Goal: Task Accomplishment & Management: Use online tool/utility

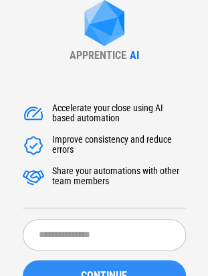
scroll to position [87, 0]
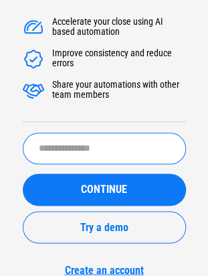
click at [84, 157] on input "text" at bounding box center [104, 148] width 163 height 31
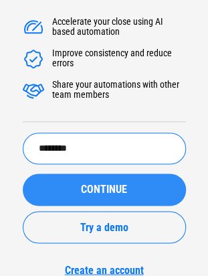
type input "********"
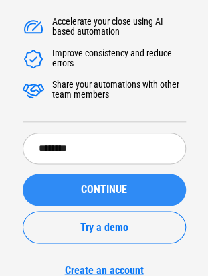
click at [98, 181] on button "CONTINUE" at bounding box center [104, 189] width 163 height 32
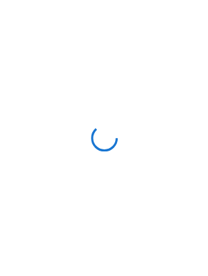
scroll to position [0, 0]
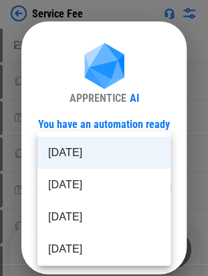
click at [157, 189] on body "Service Fee Select Directory pending... Copy pending... Paste Values pending...…" at bounding box center [104, 138] width 208 height 276
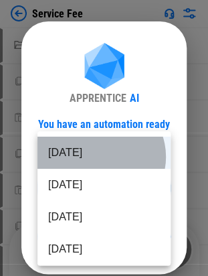
click at [100, 157] on li "[DATE]" at bounding box center [103, 153] width 133 height 32
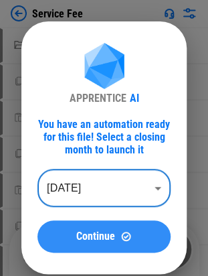
click at [98, 231] on span "Continue" at bounding box center [95, 236] width 39 height 11
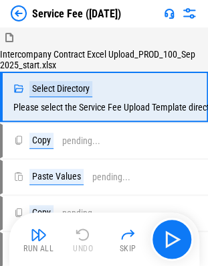
click at [184, 20] on img at bounding box center [189, 13] width 16 height 16
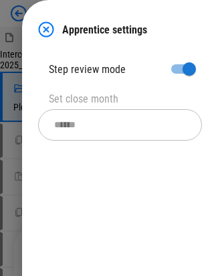
click at [44, 26] on img at bounding box center [46, 29] width 16 height 16
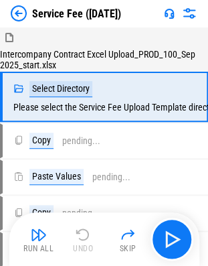
click at [167, 15] on img at bounding box center [169, 13] width 11 height 11
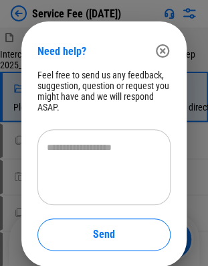
click at [160, 54] on icon "button" at bounding box center [163, 51] width 16 height 16
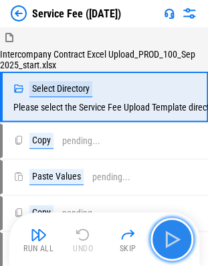
click at [163, 236] on img "button" at bounding box center [171, 238] width 21 height 21
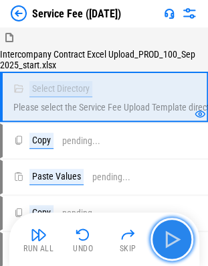
click at [189, 235] on button "button" at bounding box center [172, 239] width 43 height 43
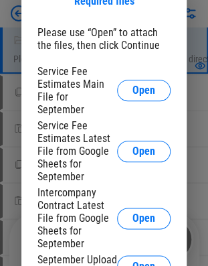
scroll to position [49, 0]
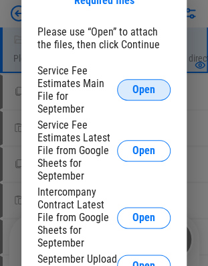
click at [143, 86] on span "Open" at bounding box center [144, 89] width 23 height 11
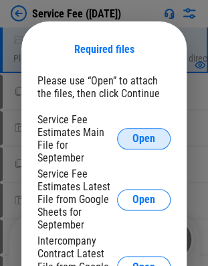
click at [139, 133] on span "Open" at bounding box center [144, 138] width 23 height 11
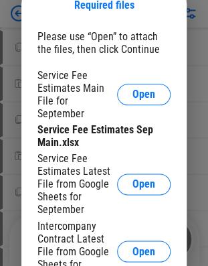
scroll to position [94, 0]
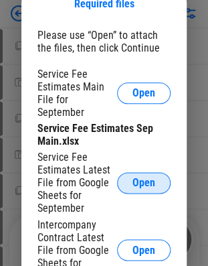
click at [160, 172] on button "Open" at bounding box center [144, 182] width 54 height 21
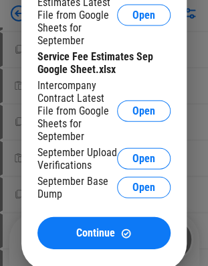
scroll to position [312, 0]
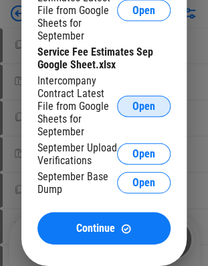
click at [138, 101] on span "Open" at bounding box center [144, 106] width 23 height 11
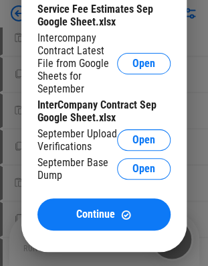
scroll to position [576, 0]
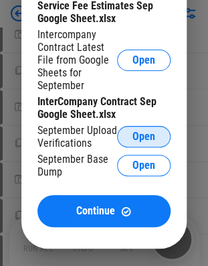
click at [143, 131] on span "Open" at bounding box center [144, 136] width 23 height 11
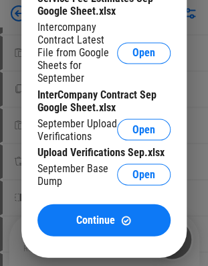
scroll to position [874, 0]
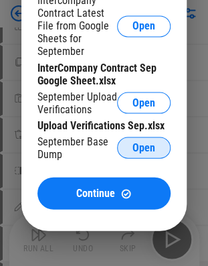
click at [145, 142] on span "Open" at bounding box center [144, 147] width 23 height 11
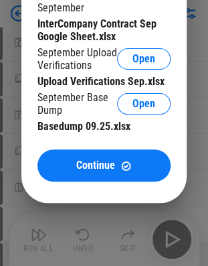
scroll to position [1242, 0]
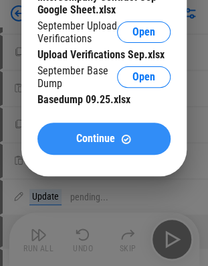
click at [78, 123] on button "Continue" at bounding box center [103, 139] width 133 height 32
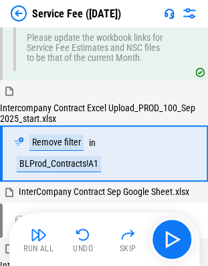
scroll to position [1762, 0]
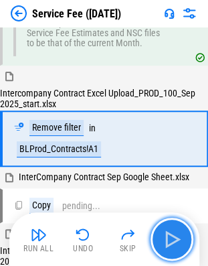
click at [171, 231] on img "button" at bounding box center [171, 238] width 21 height 21
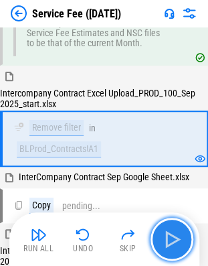
click at [181, 232] on img "button" at bounding box center [171, 238] width 21 height 21
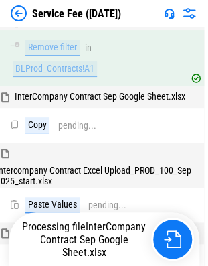
scroll to position [1844, 4]
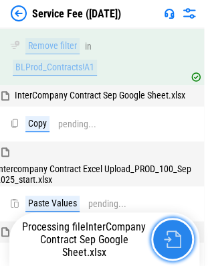
click at [174, 237] on img "button" at bounding box center [172, 238] width 17 height 17
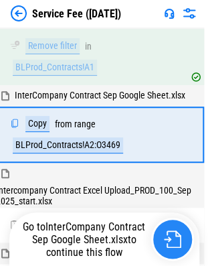
scroll to position [1839, 0]
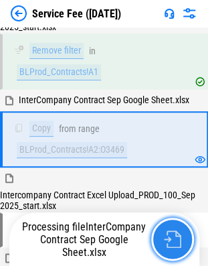
click at [169, 238] on img "button" at bounding box center [172, 238] width 17 height 17
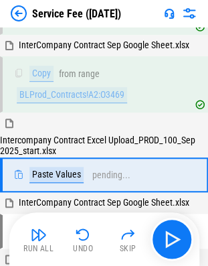
scroll to position [1929, 0]
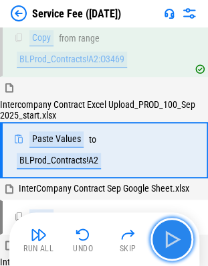
click at [169, 238] on img "button" at bounding box center [171, 238] width 21 height 21
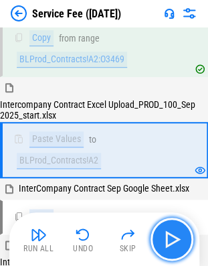
click at [169, 238] on img "button" at bounding box center [171, 238] width 21 height 21
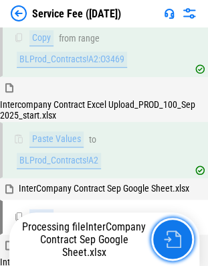
click at [169, 238] on img "button" at bounding box center [172, 238] width 17 height 17
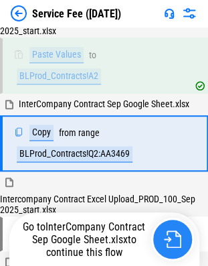
scroll to position [2018, 0]
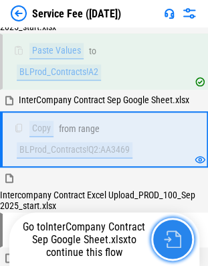
click at [169, 238] on img "button" at bounding box center [172, 238] width 17 height 17
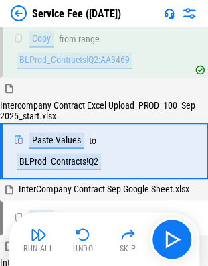
scroll to position [2109, 0]
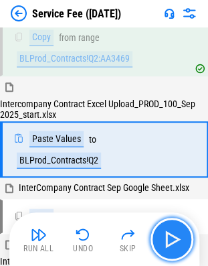
click at [169, 238] on img "button" at bounding box center [171, 238] width 21 height 21
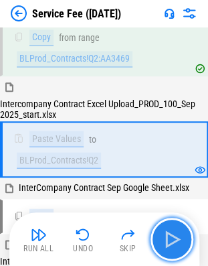
click at [169, 238] on img "button" at bounding box center [171, 238] width 21 height 21
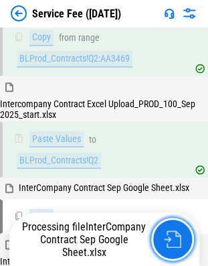
click at [169, 238] on img "button" at bounding box center [172, 238] width 17 height 17
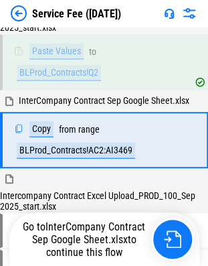
scroll to position [2196, 0]
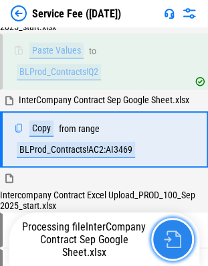
click at [169, 238] on img "button" at bounding box center [172, 238] width 17 height 17
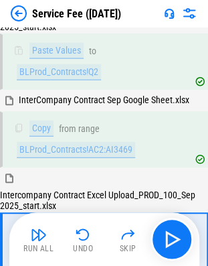
scroll to position [2287, 0]
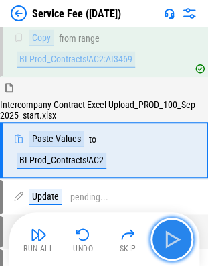
click at [169, 238] on img "button" at bounding box center [171, 238] width 21 height 21
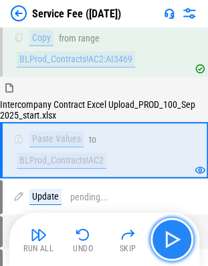
click at [169, 238] on img "button" at bounding box center [171, 238] width 21 height 21
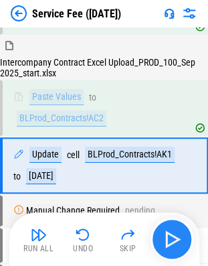
scroll to position [2355, 0]
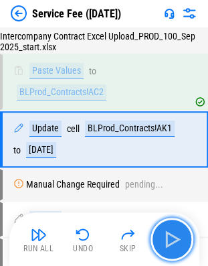
click at [169, 238] on img "button" at bounding box center [171, 238] width 21 height 21
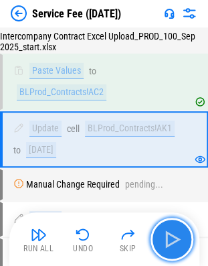
click at [169, 238] on img "button" at bounding box center [171, 238] width 21 height 21
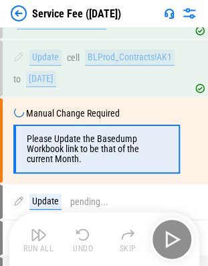
scroll to position [2427, 0]
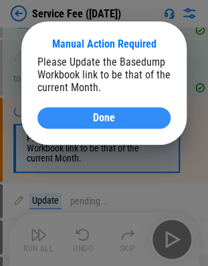
click at [84, 118] on div "Done" at bounding box center [104, 117] width 101 height 11
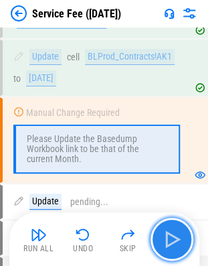
click at [166, 232] on img "button" at bounding box center [171, 238] width 21 height 21
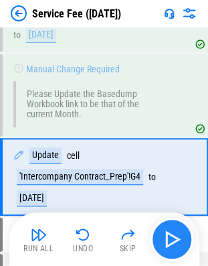
scroll to position [2507, 0]
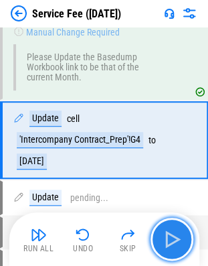
click at [166, 232] on img "button" at bounding box center [171, 238] width 21 height 21
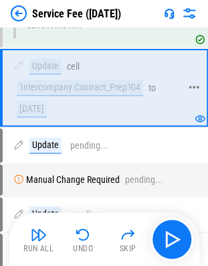
scroll to position [2563, 0]
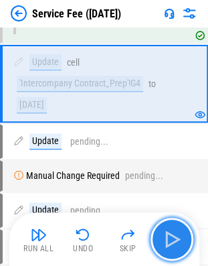
click at [179, 240] on img "button" at bounding box center [171, 238] width 21 height 21
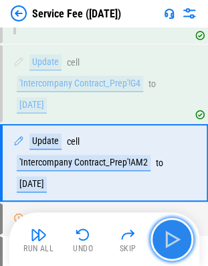
click at [179, 240] on img "button" at bounding box center [171, 238] width 21 height 21
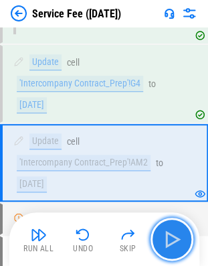
click at [179, 240] on img "button" at bounding box center [171, 238] width 21 height 21
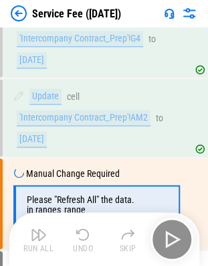
scroll to position [2670, 0]
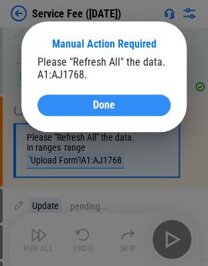
click at [143, 110] on div "Done" at bounding box center [104, 105] width 101 height 11
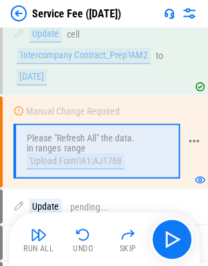
scroll to position [2712, 0]
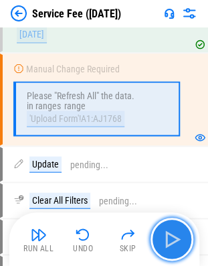
click at [167, 248] on img "button" at bounding box center [171, 238] width 21 height 21
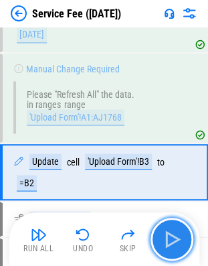
click at [168, 238] on img "button" at bounding box center [171, 238] width 21 height 21
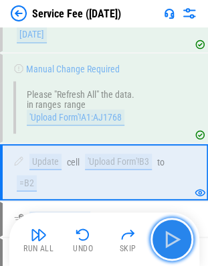
click at [168, 238] on img "button" at bounding box center [171, 238] width 21 height 21
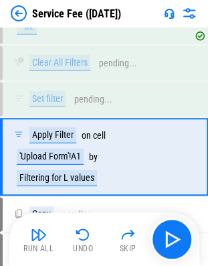
scroll to position [2882, 0]
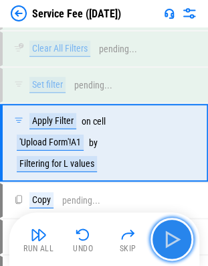
click at [179, 235] on img "button" at bounding box center [171, 238] width 21 height 21
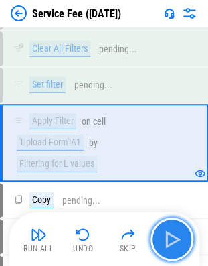
click at [179, 235] on img "button" at bounding box center [171, 238] width 21 height 21
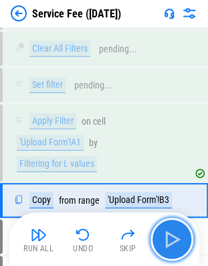
click at [179, 235] on img "button" at bounding box center [171, 238] width 21 height 21
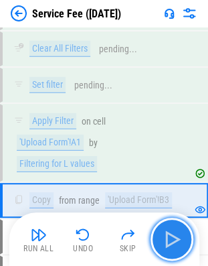
click at [179, 235] on img "button" at bounding box center [171, 238] width 21 height 21
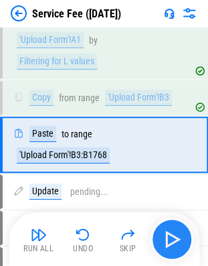
scroll to position [2986, 0]
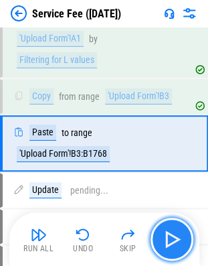
click at [186, 236] on button "button" at bounding box center [172, 239] width 43 height 43
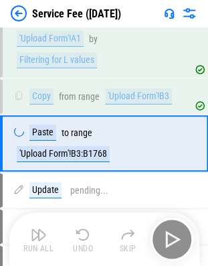
click at [186, 236] on div "Run All Undo Skip" at bounding box center [105, 239] width 177 height 43
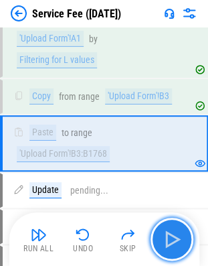
click at [186, 236] on button "button" at bounding box center [172, 239] width 43 height 43
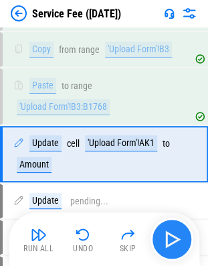
scroll to position [3043, 0]
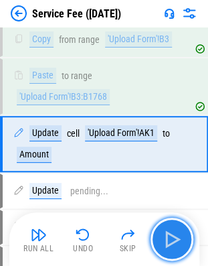
click at [186, 236] on button "button" at bounding box center [172, 239] width 43 height 43
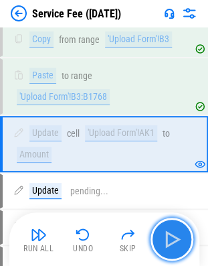
click at [186, 236] on button "button" at bounding box center [172, 239] width 43 height 43
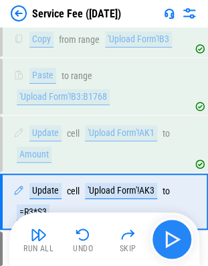
scroll to position [3101, 0]
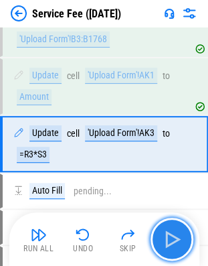
click at [186, 236] on button "button" at bounding box center [172, 239] width 43 height 43
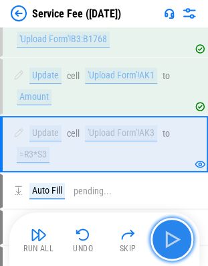
click at [186, 236] on button "button" at bounding box center [172, 239] width 43 height 43
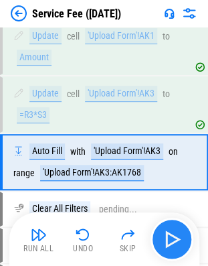
scroll to position [3158, 0]
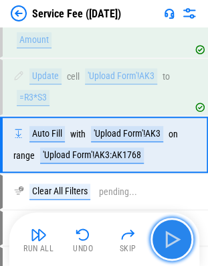
click at [186, 236] on button "button" at bounding box center [172, 239] width 43 height 43
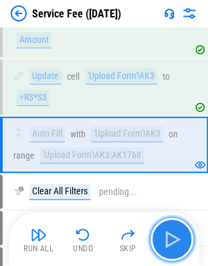
click at [186, 236] on button "button" at bounding box center [172, 239] width 43 height 43
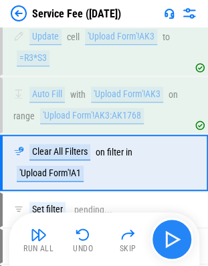
scroll to position [3215, 0]
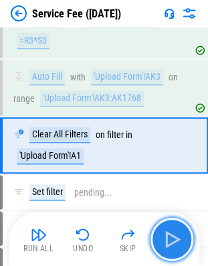
click at [186, 236] on button "button" at bounding box center [172, 239] width 43 height 43
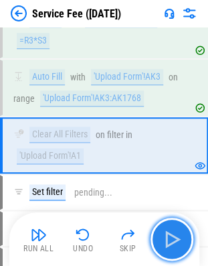
click at [186, 236] on button "button" at bounding box center [172, 239] width 43 height 43
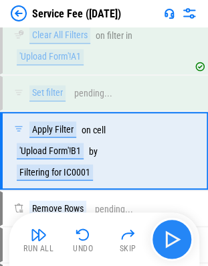
scroll to position [3318, 0]
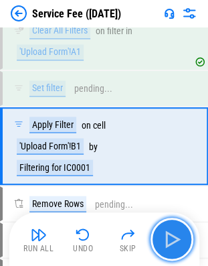
click at [186, 236] on button "button" at bounding box center [172, 239] width 43 height 43
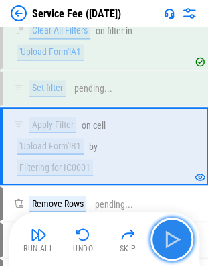
click at [186, 236] on button "button" at bounding box center [172, 239] width 43 height 43
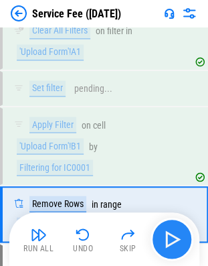
scroll to position [3386, 0]
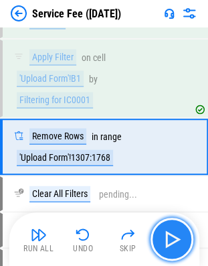
click at [186, 236] on button "button" at bounding box center [172, 239] width 43 height 43
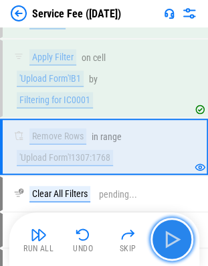
click at [186, 236] on button "button" at bounding box center [172, 239] width 43 height 43
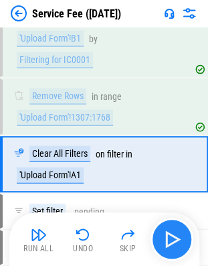
scroll to position [3443, 0]
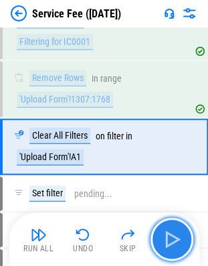
click at [186, 236] on button "button" at bounding box center [172, 239] width 43 height 43
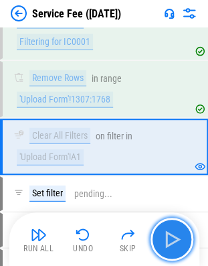
click at [186, 236] on button "button" at bounding box center [172, 239] width 43 height 43
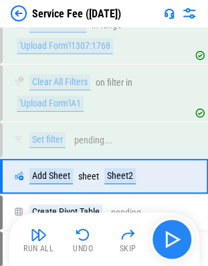
scroll to position [3526, 0]
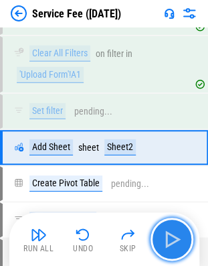
click at [173, 244] on img "button" at bounding box center [171, 238] width 21 height 21
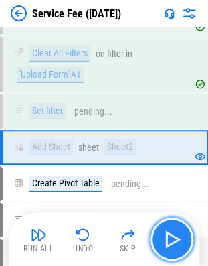
click at [173, 244] on img "button" at bounding box center [171, 238] width 21 height 21
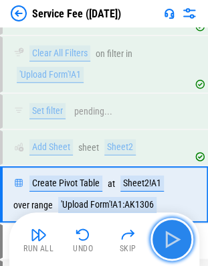
click at [173, 244] on img "button" at bounding box center [171, 238] width 21 height 21
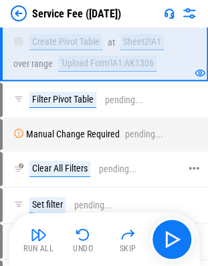
scroll to position [3668, 0]
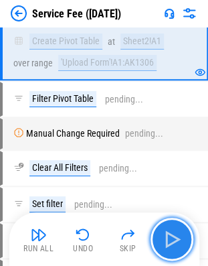
click at [171, 241] on img "button" at bounding box center [171, 238] width 21 height 21
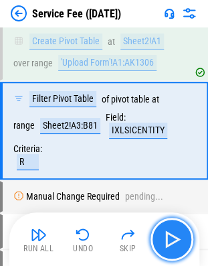
click at [171, 241] on img "button" at bounding box center [171, 238] width 21 height 21
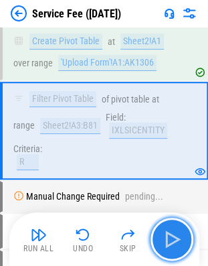
click at [171, 241] on img "button" at bounding box center [171, 238] width 21 height 21
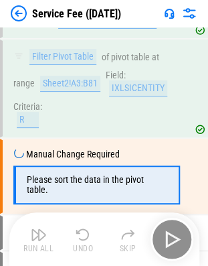
scroll to position [3737, 0]
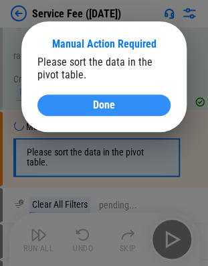
click at [120, 104] on div "Done" at bounding box center [104, 105] width 101 height 11
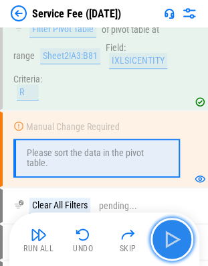
click at [173, 226] on button "button" at bounding box center [172, 239] width 43 height 43
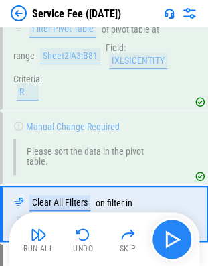
scroll to position [3802, 0]
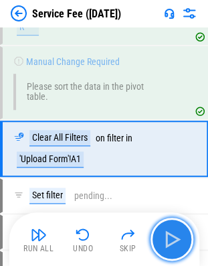
click at [173, 226] on button "button" at bounding box center [172, 239] width 43 height 43
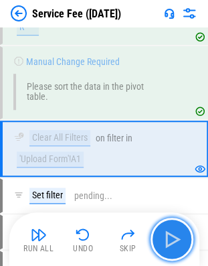
click at [163, 247] on img "button" at bounding box center [171, 238] width 21 height 21
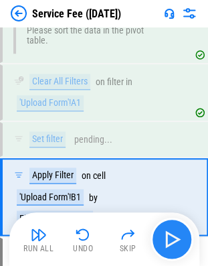
scroll to position [3905, 0]
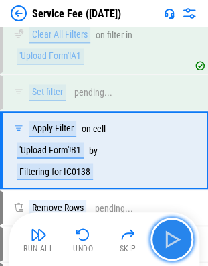
click at [163, 247] on img "button" at bounding box center [171, 238] width 21 height 21
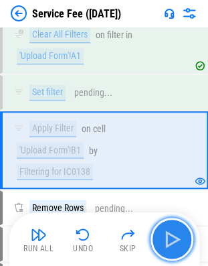
click at [163, 247] on img "button" at bounding box center [171, 238] width 21 height 21
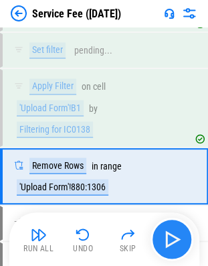
scroll to position [3974, 0]
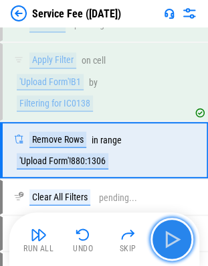
click at [163, 247] on img "button" at bounding box center [171, 238] width 21 height 21
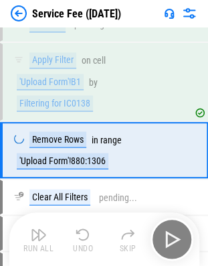
click at [167, 236] on div "Run All Undo Skip" at bounding box center [105, 239] width 177 height 43
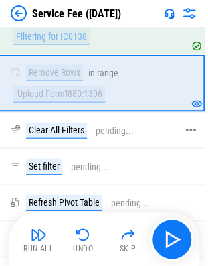
scroll to position [4045, 4]
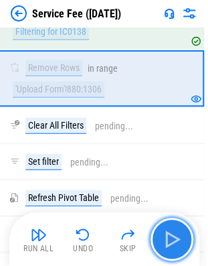
click at [169, 232] on img "button" at bounding box center [171, 238] width 21 height 21
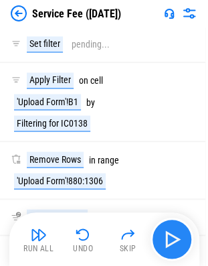
scroll to position [3802, 0]
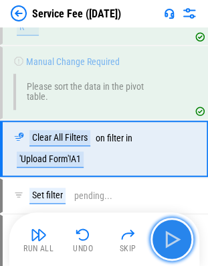
click at [169, 232] on img "button" at bounding box center [171, 238] width 21 height 21
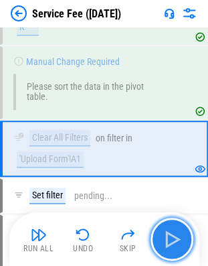
click at [169, 232] on img "button" at bounding box center [171, 238] width 21 height 21
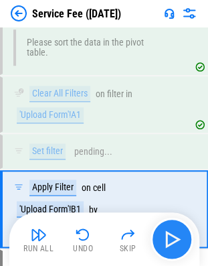
scroll to position [3905, 0]
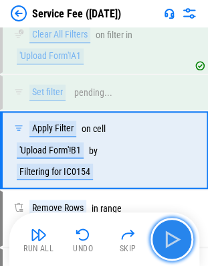
click at [169, 232] on img "button" at bounding box center [171, 238] width 21 height 21
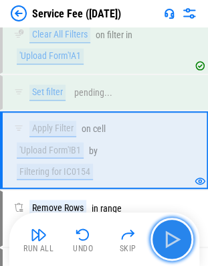
click at [169, 232] on img "button" at bounding box center [171, 238] width 21 height 21
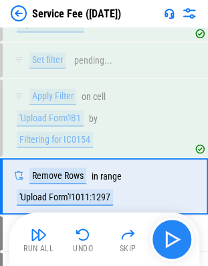
scroll to position [3974, 0]
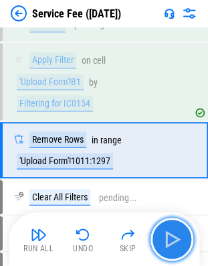
click at [169, 232] on img "button" at bounding box center [171, 238] width 21 height 21
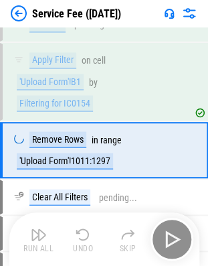
click at [169, 232] on div "Run All Undo Skip" at bounding box center [105, 239] width 177 height 43
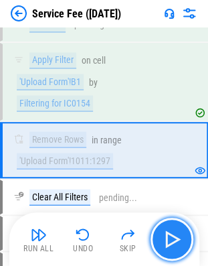
click at [169, 232] on img "button" at bounding box center [171, 238] width 21 height 21
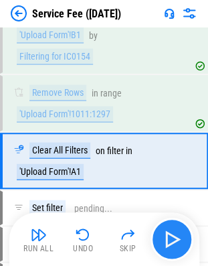
scroll to position [4031, 0]
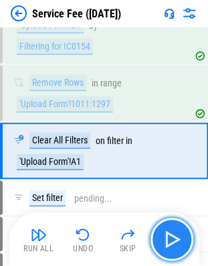
click at [169, 232] on img "button" at bounding box center [171, 238] width 21 height 21
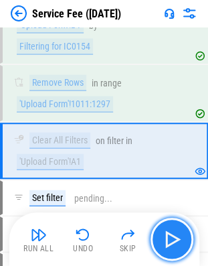
click at [169, 232] on img "button" at bounding box center [171, 238] width 21 height 21
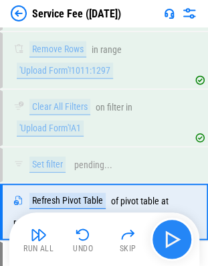
scroll to position [4124, 0]
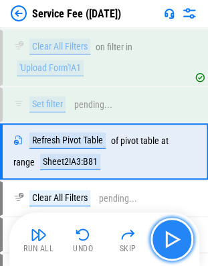
click at [169, 232] on img "button" at bounding box center [171, 238] width 21 height 21
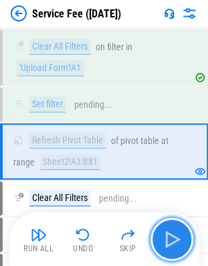
click at [169, 232] on img "button" at bounding box center [171, 238] width 21 height 21
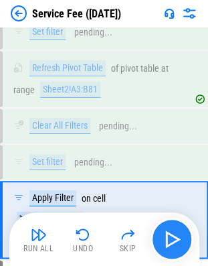
scroll to position [4263, 0]
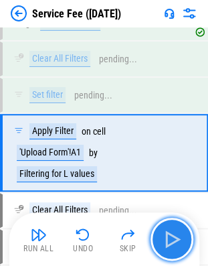
click at [169, 232] on img "button" at bounding box center [171, 238] width 21 height 21
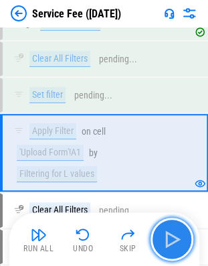
click at [169, 232] on img "button" at bounding box center [171, 238] width 21 height 21
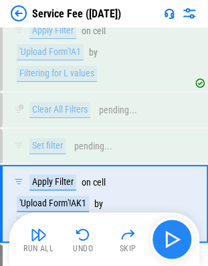
scroll to position [4413, 0]
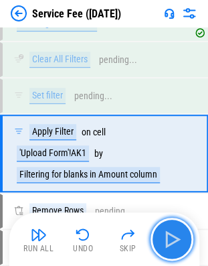
click at [169, 232] on img "button" at bounding box center [171, 238] width 21 height 21
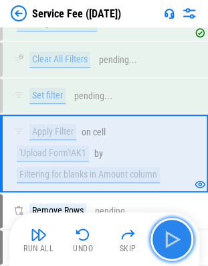
click at [169, 232] on img "button" at bounding box center [171, 238] width 21 height 21
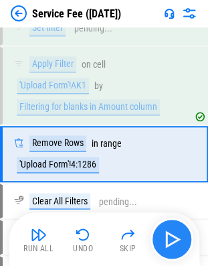
scroll to position [4481, 0]
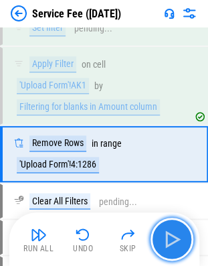
click at [169, 232] on img "button" at bounding box center [171, 238] width 21 height 21
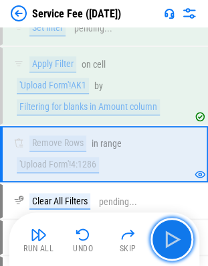
click at [175, 229] on img "button" at bounding box center [171, 238] width 21 height 21
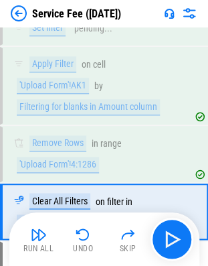
scroll to position [4539, 0]
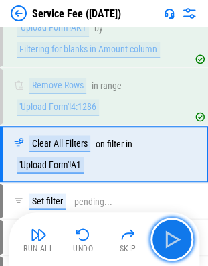
click at [175, 229] on img "button" at bounding box center [171, 238] width 21 height 21
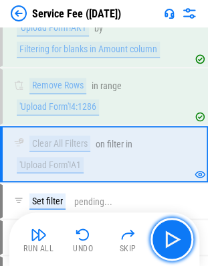
click at [175, 229] on img "button" at bounding box center [171, 238] width 21 height 21
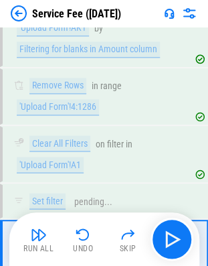
scroll to position [4642, 0]
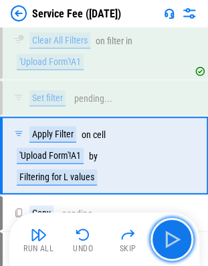
click at [175, 229] on img "button" at bounding box center [171, 238] width 21 height 21
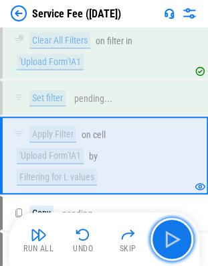
click at [175, 229] on img "button" at bounding box center [171, 238] width 21 height 21
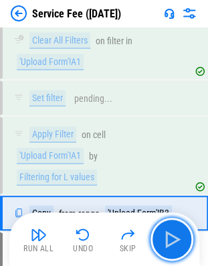
click at [175, 229] on img "button" at bounding box center [171, 238] width 21 height 21
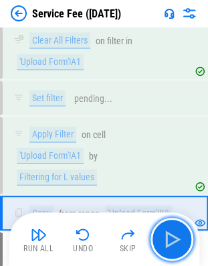
click at [175, 229] on img "button" at bounding box center [171, 238] width 21 height 21
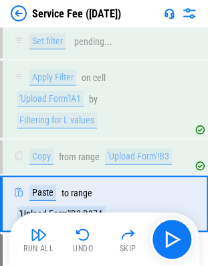
scroll to position [4745, 0]
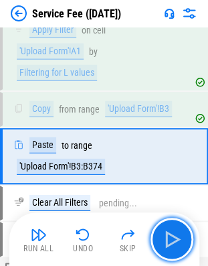
click at [175, 229] on img "button" at bounding box center [171, 238] width 21 height 21
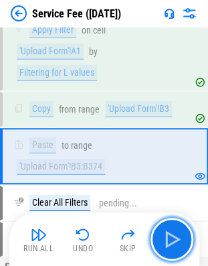
click at [175, 229] on img "button" at bounding box center [171, 238] width 21 height 21
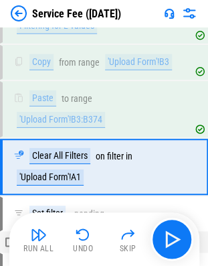
scroll to position [4802, 0]
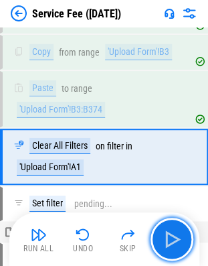
click at [175, 229] on img "button" at bounding box center [171, 238] width 21 height 21
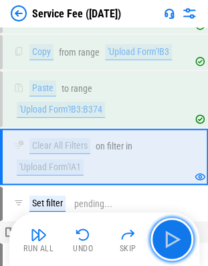
click at [175, 229] on img "button" at bounding box center [171, 238] width 21 height 21
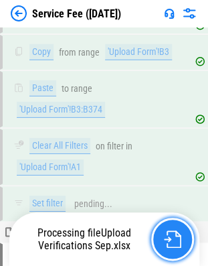
click at [175, 230] on img "button" at bounding box center [172, 238] width 17 height 17
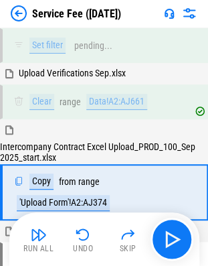
scroll to position [4996, 0]
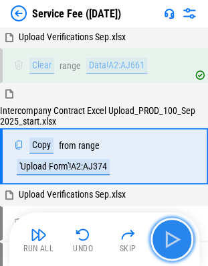
click at [187, 232] on button "button" at bounding box center [172, 239] width 43 height 43
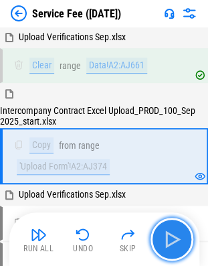
click at [181, 232] on img "button" at bounding box center [171, 238] width 21 height 21
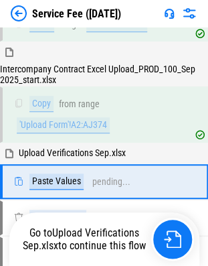
scroll to position [5063, 0]
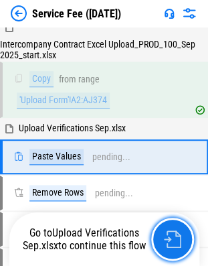
click at [181, 232] on button "button" at bounding box center [172, 239] width 43 height 43
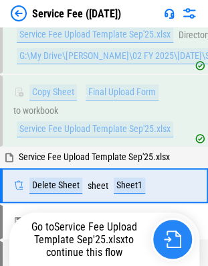
scroll to position [9298, 0]
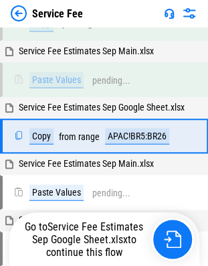
scroll to position [252, 0]
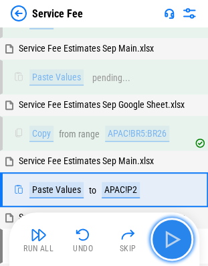
click at [174, 240] on img "button" at bounding box center [171, 238] width 21 height 21
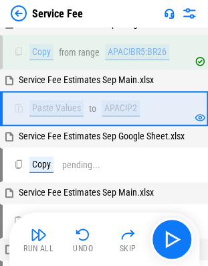
scroll to position [369, 0]
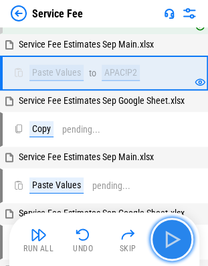
click at [168, 244] on img "button" at bounding box center [171, 238] width 21 height 21
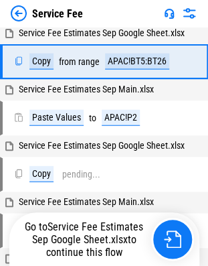
scroll to position [252, 0]
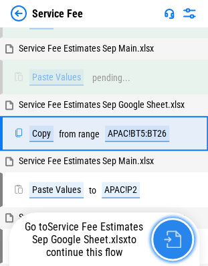
click at [167, 245] on img "button" at bounding box center [172, 238] width 17 height 17
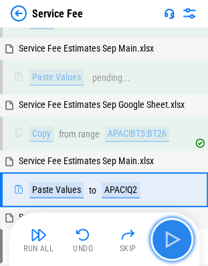
click at [167, 239] on img "button" at bounding box center [171, 238] width 21 height 21
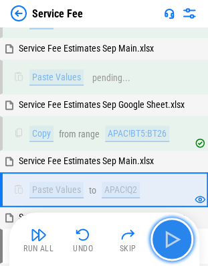
click at [167, 239] on img "button" at bounding box center [171, 238] width 21 height 21
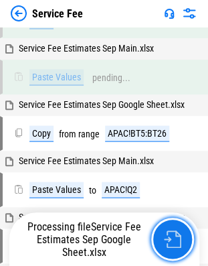
click at [167, 239] on img "button" at bounding box center [172, 238] width 17 height 17
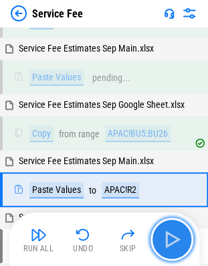
click at [167, 239] on img "button" at bounding box center [171, 238] width 21 height 21
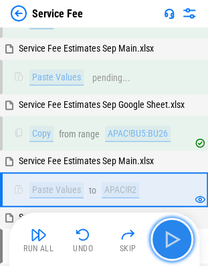
click at [167, 239] on img "button" at bounding box center [171, 238] width 21 height 21
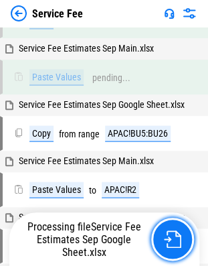
click at [167, 239] on img "button" at bounding box center [172, 238] width 17 height 17
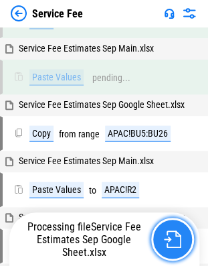
click at [167, 239] on img "button" at bounding box center [172, 238] width 17 height 17
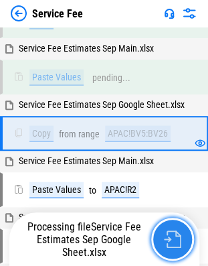
click at [167, 239] on img "button" at bounding box center [172, 238] width 17 height 17
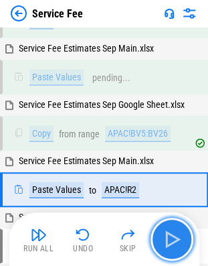
click at [167, 239] on img "button" at bounding box center [171, 238] width 21 height 21
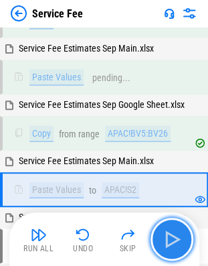
click at [167, 239] on img "button" at bounding box center [171, 238] width 21 height 21
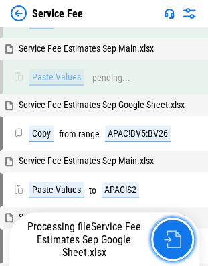
click at [167, 239] on img "button" at bounding box center [172, 238] width 17 height 17
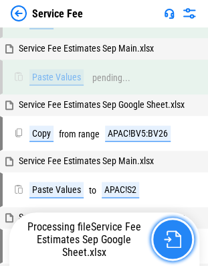
click at [167, 239] on img "button" at bounding box center [172, 238] width 17 height 17
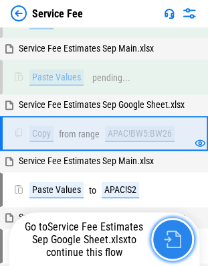
click at [167, 239] on img "button" at bounding box center [172, 238] width 17 height 17
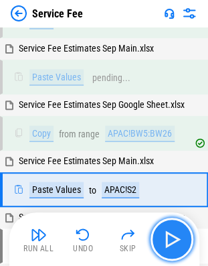
click at [167, 239] on img "button" at bounding box center [171, 238] width 21 height 21
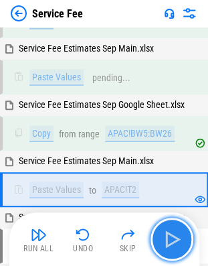
click at [167, 239] on img "button" at bounding box center [171, 238] width 21 height 21
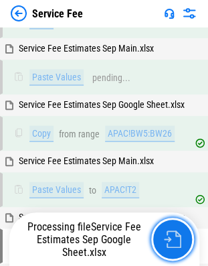
click at [167, 239] on img "button" at bounding box center [172, 238] width 17 height 17
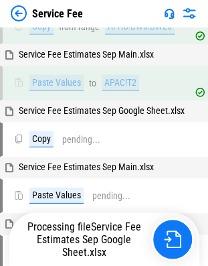
scroll to position [362, 0]
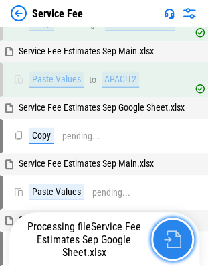
click at [165, 236] on img "button" at bounding box center [172, 238] width 17 height 17
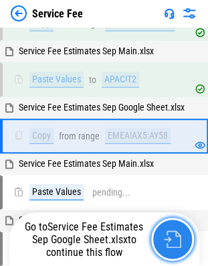
click at [175, 235] on img "button" at bounding box center [172, 238] width 17 height 17
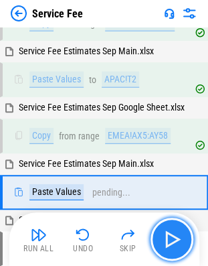
click at [175, 235] on img "button" at bounding box center [171, 238] width 21 height 21
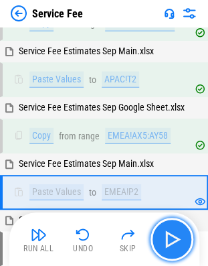
click at [175, 235] on img "button" at bounding box center [171, 238] width 21 height 21
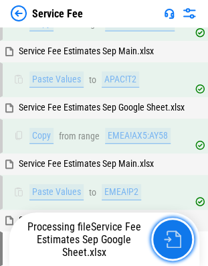
click at [175, 235] on img "button" at bounding box center [172, 238] width 17 height 17
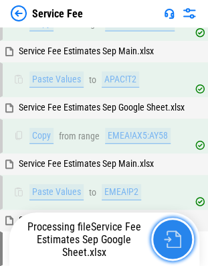
click at [175, 235] on img "button" at bounding box center [172, 238] width 17 height 17
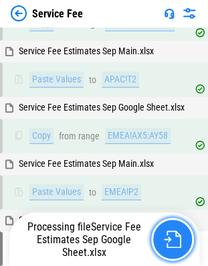
click at [175, 235] on img "button" at bounding box center [172, 238] width 17 height 17
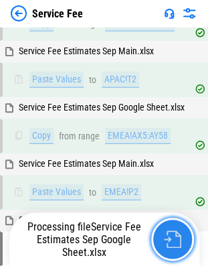
click at [175, 235] on img "button" at bounding box center [172, 238] width 17 height 17
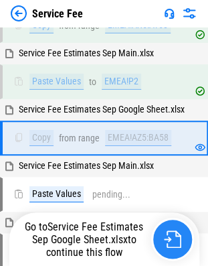
scroll to position [477, 0]
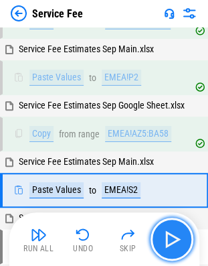
click at [171, 242] on img "button" at bounding box center [171, 238] width 21 height 21
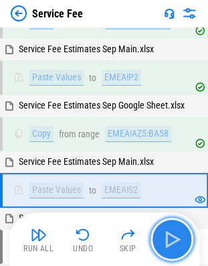
click at [171, 242] on img "button" at bounding box center [171, 238] width 21 height 21
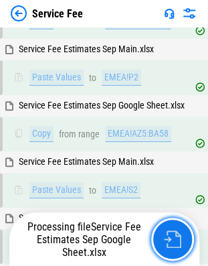
click at [171, 242] on img "button" at bounding box center [172, 238] width 17 height 17
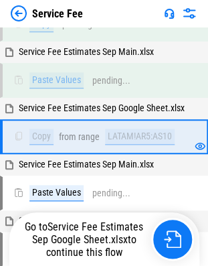
scroll to position [700, 0]
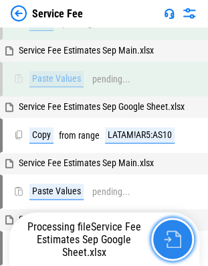
click at [173, 231] on img "button" at bounding box center [172, 238] width 17 height 17
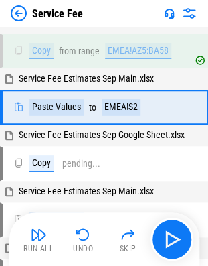
scroll to position [532, 0]
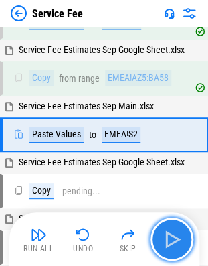
click at [173, 231] on img "button" at bounding box center [171, 238] width 21 height 21
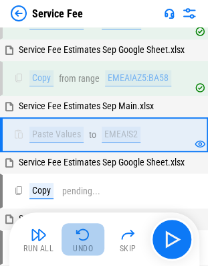
click at [80, 232] on img "button" at bounding box center [83, 234] width 16 height 16
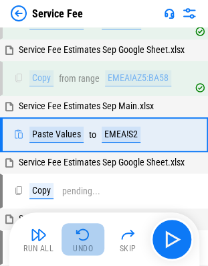
click at [82, 232] on img "button" at bounding box center [83, 234] width 16 height 16
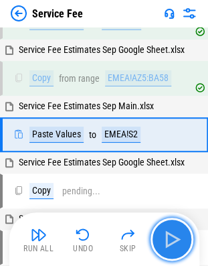
drag, startPoint x: 82, startPoint y: 232, endPoint x: 167, endPoint y: 230, distance: 85.7
click at [167, 230] on img "button" at bounding box center [171, 238] width 21 height 21
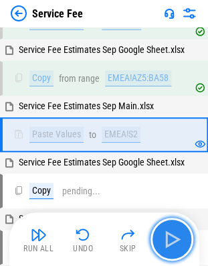
click at [167, 230] on img "button" at bounding box center [171, 238] width 21 height 21
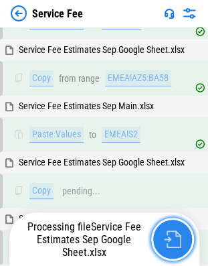
click at [167, 230] on img "button" at bounding box center [172, 238] width 17 height 17
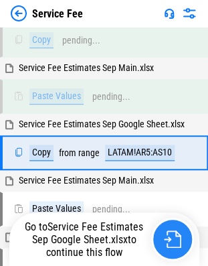
scroll to position [700, 0]
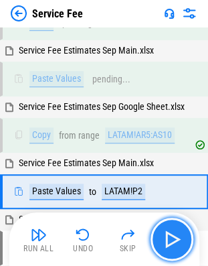
click at [167, 230] on img "button" at bounding box center [171, 238] width 21 height 21
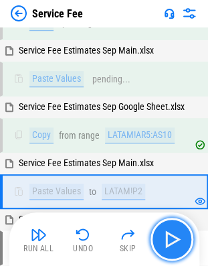
click at [167, 230] on img "button" at bounding box center [171, 238] width 21 height 21
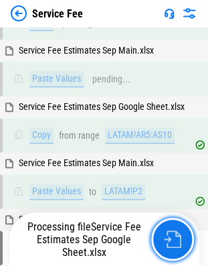
click at [167, 230] on img "button" at bounding box center [172, 238] width 17 height 17
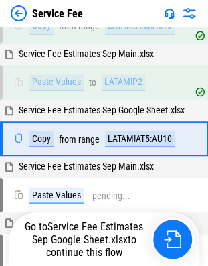
scroll to position [813, 0]
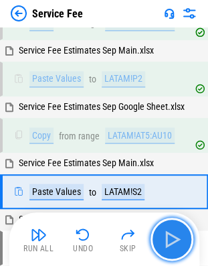
click at [167, 230] on img "button" at bounding box center [171, 238] width 21 height 21
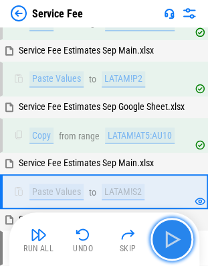
click at [167, 230] on img "button" at bounding box center [171, 238] width 21 height 21
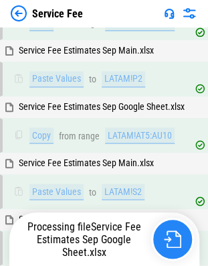
click at [167, 230] on img "button" at bounding box center [172, 238] width 17 height 17
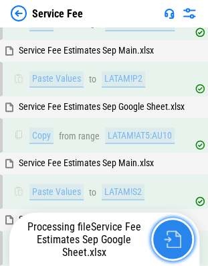
click at [167, 230] on img "button" at bounding box center [172, 238] width 17 height 17
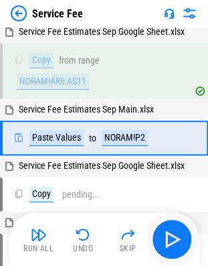
scroll to position [1114, 0]
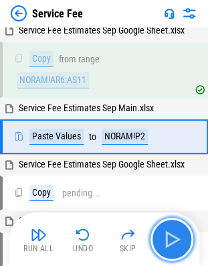
click at [167, 230] on img "button" at bounding box center [171, 238] width 21 height 21
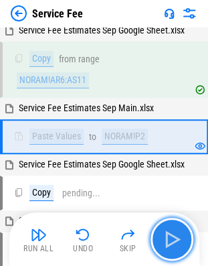
click at [162, 236] on img "button" at bounding box center [171, 238] width 21 height 21
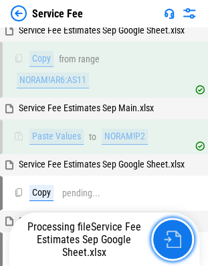
click at [162, 236] on button "button" at bounding box center [172, 239] width 43 height 43
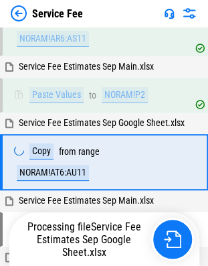
scroll to position [1180, 0]
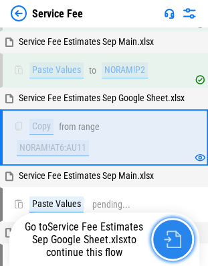
click at [162, 236] on button "button" at bounding box center [172, 239] width 43 height 43
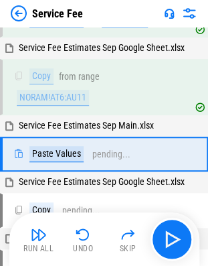
scroll to position [1246, 0]
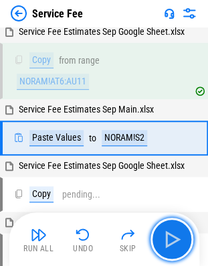
click at [162, 236] on img "button" at bounding box center [171, 238] width 21 height 21
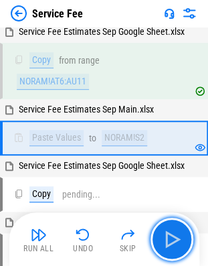
click at [162, 236] on img "button" at bounding box center [171, 238] width 21 height 21
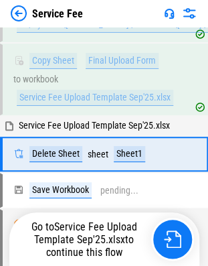
scroll to position [9267, 0]
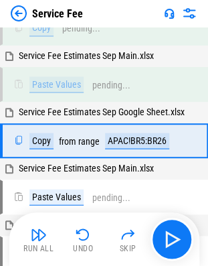
scroll to position [252, 0]
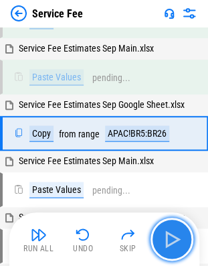
click at [174, 240] on img "button" at bounding box center [171, 238] width 21 height 21
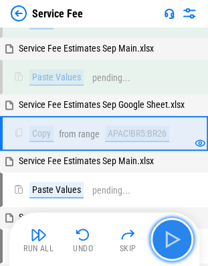
click at [174, 240] on img "button" at bounding box center [171, 238] width 21 height 21
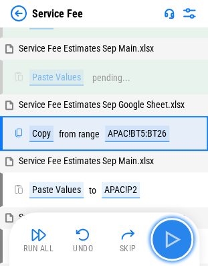
click at [167, 239] on img "button" at bounding box center [171, 238] width 21 height 21
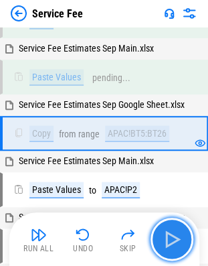
click at [167, 239] on img "button" at bounding box center [171, 238] width 21 height 21
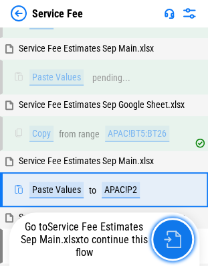
click at [167, 239] on img "button" at bounding box center [172, 238] width 17 height 17
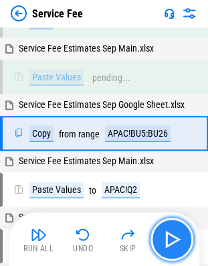
click at [167, 239] on img "button" at bounding box center [171, 238] width 21 height 21
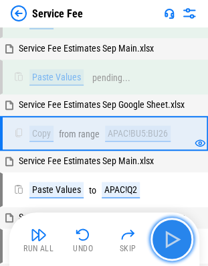
click at [167, 239] on img "button" at bounding box center [171, 238] width 21 height 21
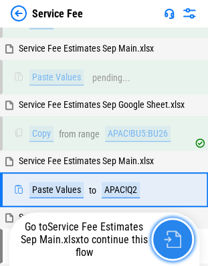
click at [167, 239] on img "button" at bounding box center [172, 238] width 17 height 17
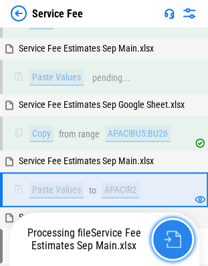
click at [167, 239] on img "button" at bounding box center [172, 238] width 17 height 17
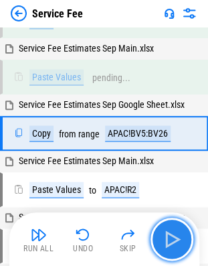
click at [167, 239] on img "button" at bounding box center [171, 238] width 21 height 21
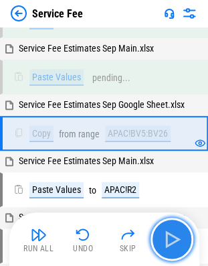
click at [167, 239] on img "button" at bounding box center [171, 238] width 21 height 21
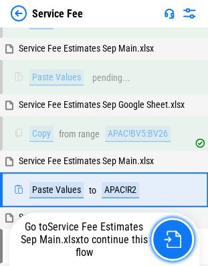
click at [167, 239] on img "button" at bounding box center [172, 238] width 17 height 17
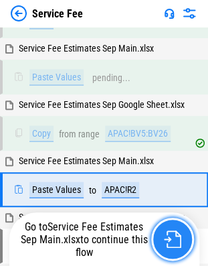
click at [167, 239] on img "button" at bounding box center [172, 238] width 17 height 17
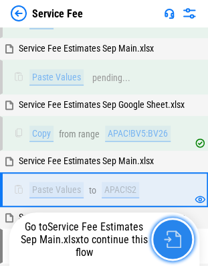
click at [167, 239] on img "button" at bounding box center [172, 238] width 17 height 17
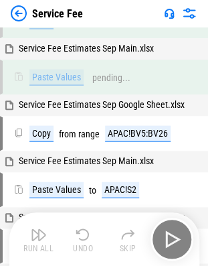
click at [167, 239] on div "Run All Undo Skip" at bounding box center [105, 239] width 177 height 43
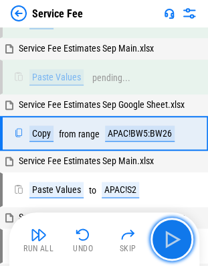
click at [167, 239] on img "button" at bounding box center [171, 238] width 21 height 21
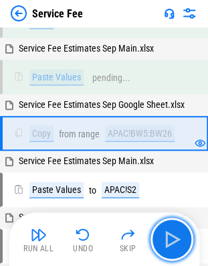
click at [167, 239] on img "button" at bounding box center [171, 238] width 21 height 21
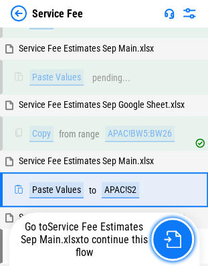
click at [167, 239] on img "button" at bounding box center [172, 238] width 17 height 17
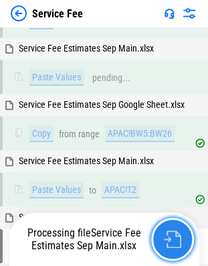
click at [167, 239] on img "button" at bounding box center [172, 238] width 17 height 17
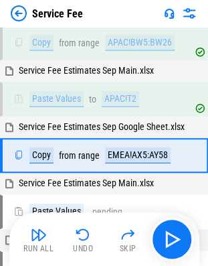
scroll to position [364, 0]
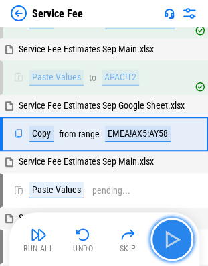
click at [177, 229] on img "button" at bounding box center [171, 238] width 21 height 21
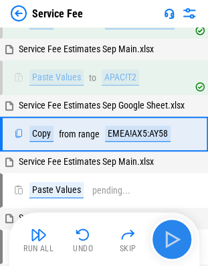
click at [177, 229] on div "Run All Undo Skip" at bounding box center [105, 239] width 177 height 43
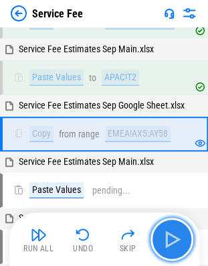
click at [175, 235] on img "button" at bounding box center [171, 238] width 21 height 21
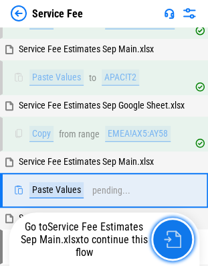
click at [175, 235] on img "button" at bounding box center [172, 238] width 17 height 17
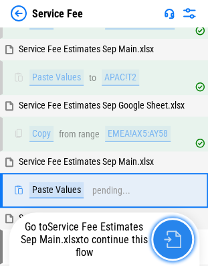
click at [175, 235] on img "button" at bounding box center [172, 238] width 17 height 17
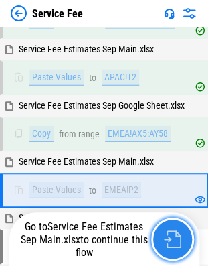
click at [175, 235] on img "button" at bounding box center [172, 238] width 17 height 17
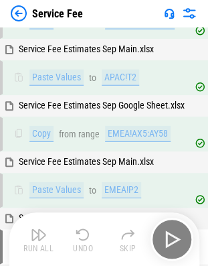
click at [175, 235] on div "Run All Undo Skip" at bounding box center [105, 239] width 177 height 43
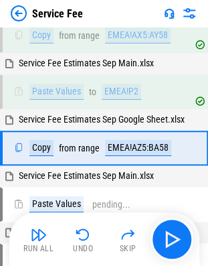
scroll to position [477, 0]
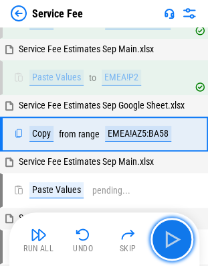
click at [175, 235] on img "button" at bounding box center [171, 238] width 21 height 21
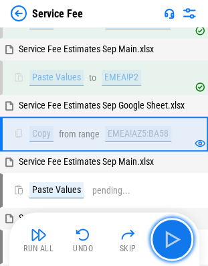
click at [175, 235] on img "button" at bounding box center [171, 238] width 21 height 21
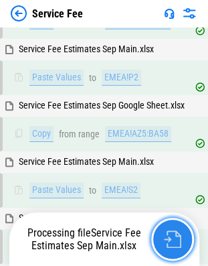
click at [171, 242] on img "button" at bounding box center [172, 238] width 17 height 17
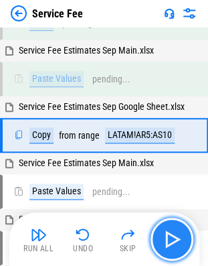
click at [171, 242] on img "button" at bounding box center [171, 238] width 21 height 21
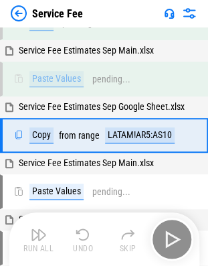
scroll to position [700, 0]
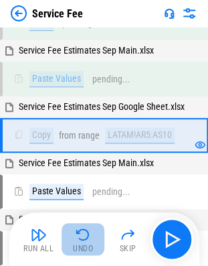
click at [78, 234] on img "button" at bounding box center [83, 234] width 16 height 16
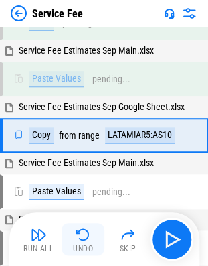
click at [78, 234] on img "button" at bounding box center [83, 234] width 16 height 16
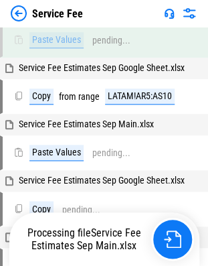
scroll to position [752, 0]
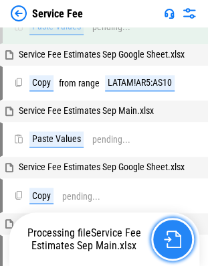
click at [173, 231] on img "button" at bounding box center [172, 238] width 17 height 17
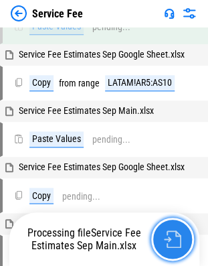
click at [173, 231] on img "button" at bounding box center [172, 238] width 17 height 17
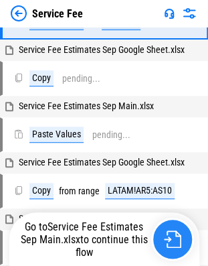
scroll to position [532, 0]
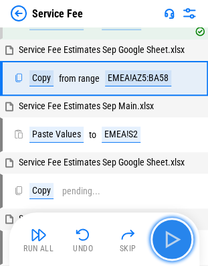
click at [161, 229] on button "button" at bounding box center [172, 239] width 43 height 43
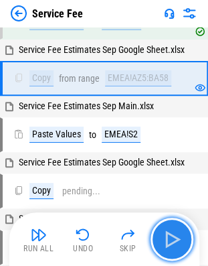
click at [167, 230] on img "button" at bounding box center [171, 238] width 21 height 21
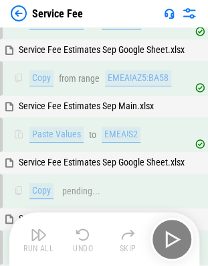
click at [167, 230] on div "Run All Undo Skip" at bounding box center [105, 239] width 177 height 43
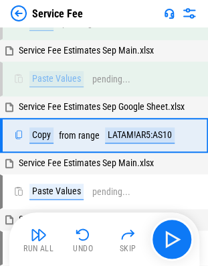
scroll to position [700, 0]
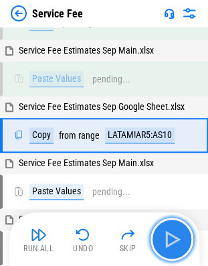
click at [167, 230] on img "button" at bounding box center [171, 238] width 21 height 21
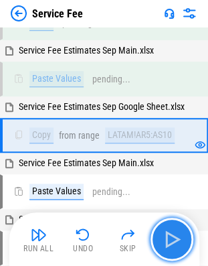
click at [167, 230] on img "button" at bounding box center [171, 238] width 21 height 21
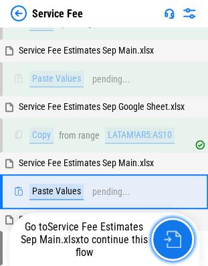
click at [167, 230] on img "button" at bounding box center [172, 238] width 17 height 17
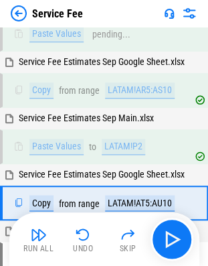
scroll to position [813, 0]
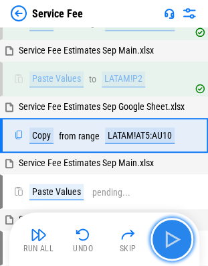
click at [167, 230] on img "button" at bounding box center [171, 238] width 21 height 21
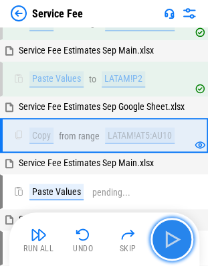
click at [167, 230] on img "button" at bounding box center [171, 238] width 21 height 21
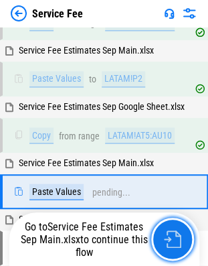
click at [167, 230] on img "button" at bounding box center [172, 238] width 17 height 17
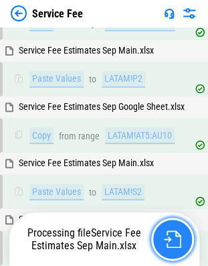
click at [167, 230] on img "button" at bounding box center [172, 238] width 17 height 17
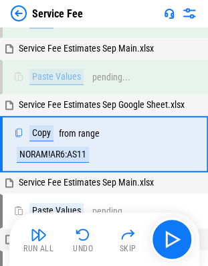
scroll to position [1047, 0]
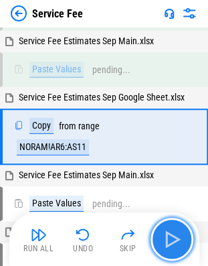
click at [167, 230] on img "button" at bounding box center [171, 238] width 21 height 21
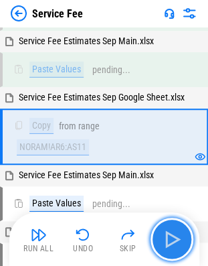
click at [167, 230] on img "button" at bounding box center [171, 238] width 21 height 21
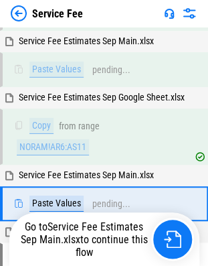
scroll to position [1114, 0]
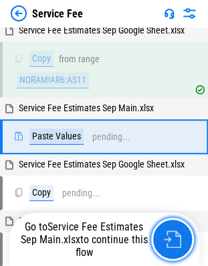
click at [167, 230] on img "button" at bounding box center [172, 238] width 17 height 17
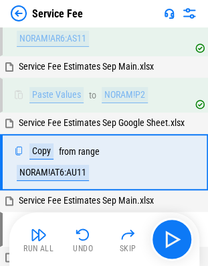
scroll to position [1180, 0]
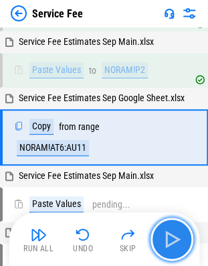
click at [162, 236] on img "button" at bounding box center [171, 238] width 21 height 21
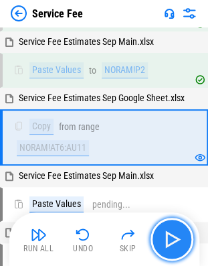
click at [162, 236] on img "button" at bounding box center [171, 238] width 21 height 21
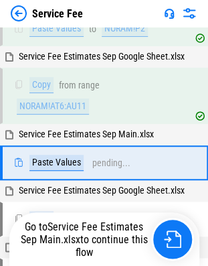
scroll to position [1246, 0]
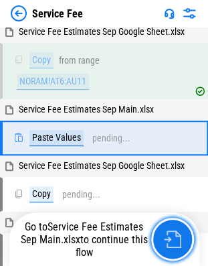
click at [162, 236] on button "button" at bounding box center [172, 239] width 43 height 43
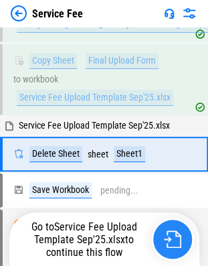
scroll to position [9267, 0]
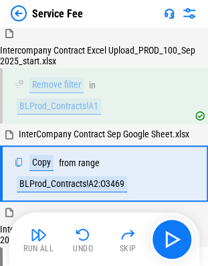
scroll to position [1839, 0]
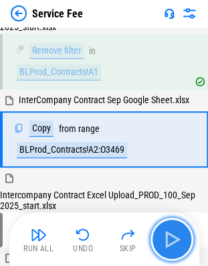
click at [174, 234] on img "button" at bounding box center [171, 238] width 21 height 21
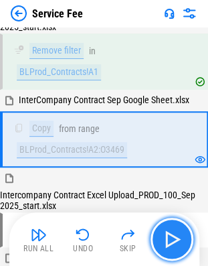
click at [174, 234] on img "button" at bounding box center [171, 238] width 21 height 21
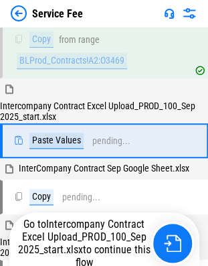
scroll to position [1929, 0]
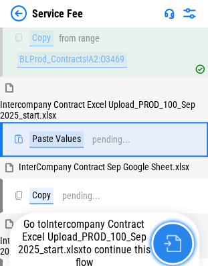
click at [169, 238] on img "button" at bounding box center [172, 242] width 17 height 17
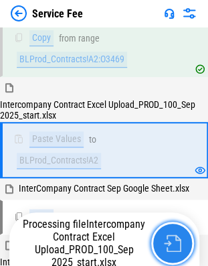
click at [169, 238] on img "button" at bounding box center [172, 242] width 17 height 17
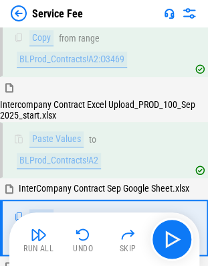
scroll to position [2018, 0]
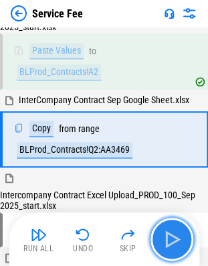
click at [169, 238] on img "button" at bounding box center [171, 238] width 21 height 21
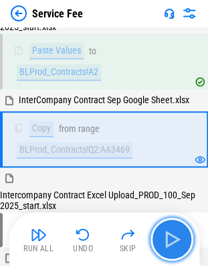
click at [169, 238] on img "button" at bounding box center [171, 238] width 21 height 21
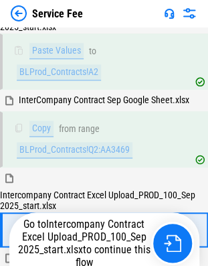
scroll to position [2109, 0]
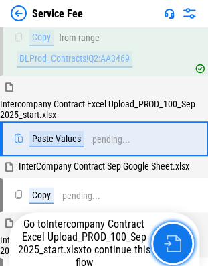
click at [169, 238] on img "button" at bounding box center [172, 242] width 17 height 17
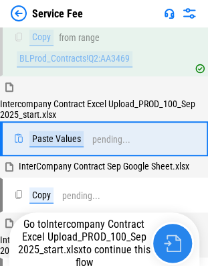
click at [169, 238] on img "button" at bounding box center [172, 242] width 17 height 17
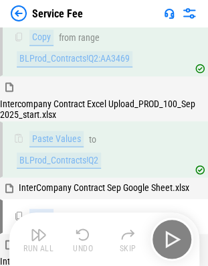
click at [169, 238] on div "Run All Undo Skip" at bounding box center [105, 239] width 177 height 43
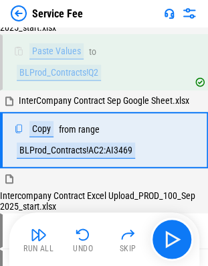
scroll to position [2196, 0]
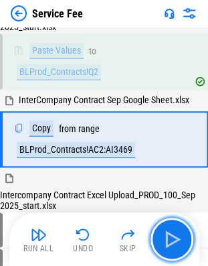
click at [169, 238] on img "button" at bounding box center [171, 238] width 21 height 21
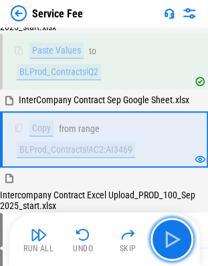
click at [169, 238] on img "button" at bounding box center [171, 238] width 21 height 21
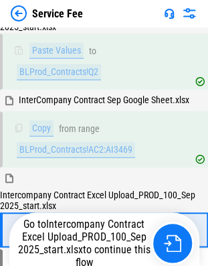
scroll to position [2287, 0]
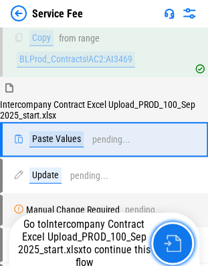
click at [169, 238] on img "button" at bounding box center [172, 242] width 17 height 17
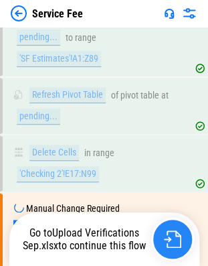
scroll to position [6936, 0]
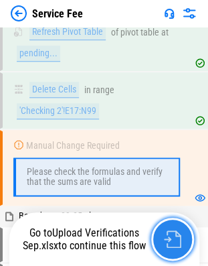
click at [170, 238] on img "button" at bounding box center [172, 238] width 17 height 17
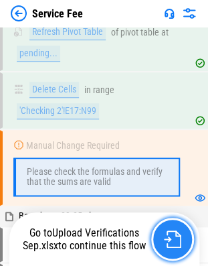
click at [179, 236] on img "button" at bounding box center [172, 238] width 17 height 17
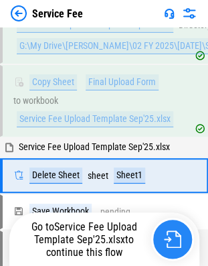
scroll to position [9267, 0]
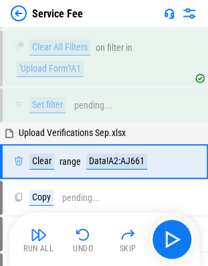
scroll to position [4874, 0]
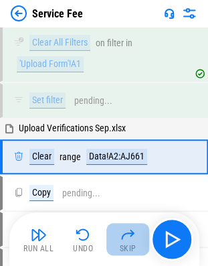
click at [149, 230] on button "Skip" at bounding box center [127, 239] width 43 height 32
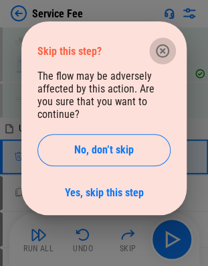
click at [162, 51] on icon "button" at bounding box center [162, 50] width 13 height 13
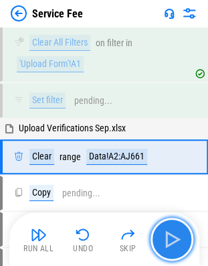
click at [171, 238] on img "button" at bounding box center [171, 238] width 21 height 21
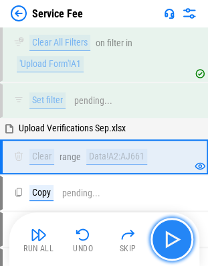
click at [171, 238] on img "button" at bounding box center [171, 238] width 21 height 21
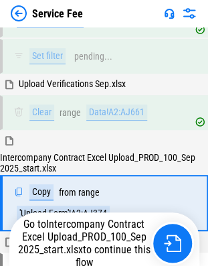
scroll to position [4965, 0]
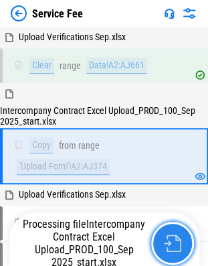
click at [171, 244] on img "button" at bounding box center [172, 242] width 17 height 17
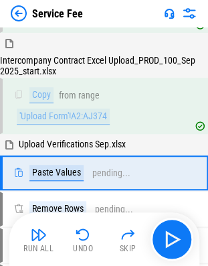
scroll to position [5031, 0]
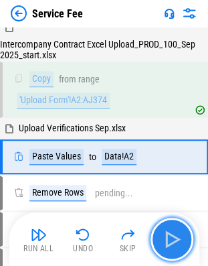
click at [165, 243] on img "button" at bounding box center [171, 238] width 21 height 21
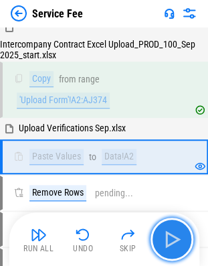
click at [165, 243] on img "button" at bounding box center [171, 238] width 21 height 21
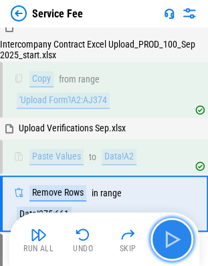
click at [165, 243] on img "button" at bounding box center [171, 238] width 21 height 21
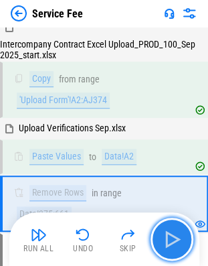
click at [170, 226] on button "button" at bounding box center [172, 239] width 43 height 43
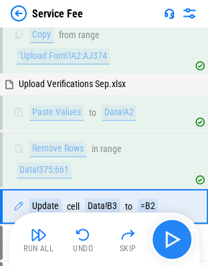
scroll to position [5124, 0]
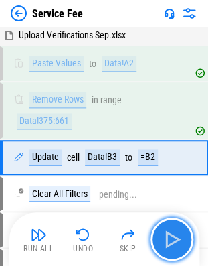
click at [170, 226] on button "button" at bounding box center [172, 239] width 43 height 43
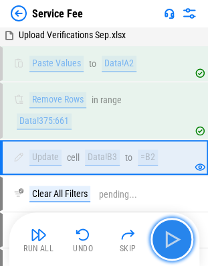
click at [170, 226] on button "button" at bounding box center [172, 239] width 43 height 43
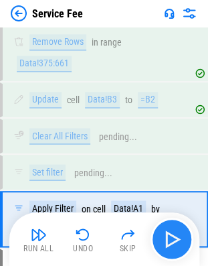
scroll to position [5243, 0]
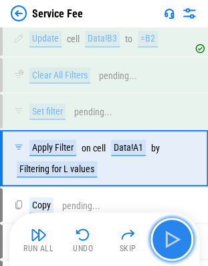
click at [170, 226] on button "button" at bounding box center [172, 239] width 43 height 43
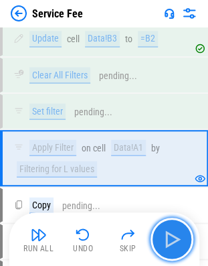
click at [170, 226] on button "button" at bounding box center [172, 239] width 43 height 43
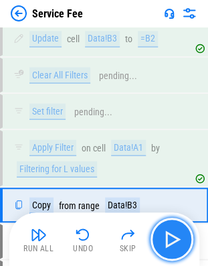
click at [170, 226] on button "button" at bounding box center [172, 239] width 43 height 43
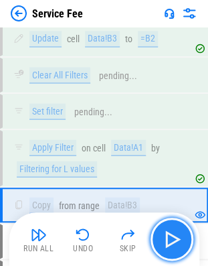
click at [170, 226] on button "button" at bounding box center [172, 239] width 43 height 43
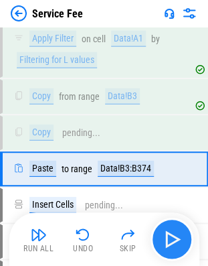
scroll to position [5361, 0]
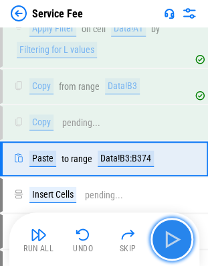
click at [170, 226] on button "button" at bounding box center [172, 239] width 43 height 43
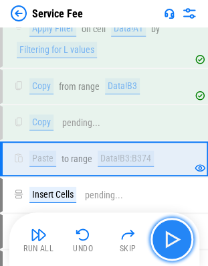
click at [170, 226] on button "button" at bounding box center [172, 239] width 43 height 43
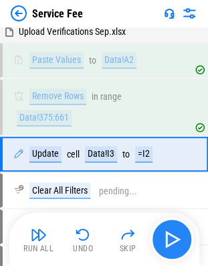
scroll to position [5124, 0]
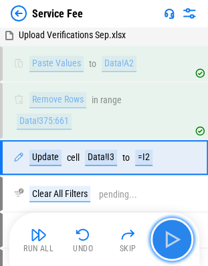
click at [170, 226] on button "button" at bounding box center [172, 239] width 43 height 43
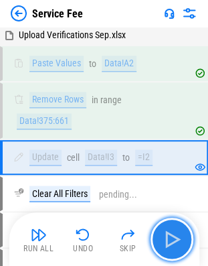
click at [170, 226] on button "button" at bounding box center [172, 239] width 43 height 43
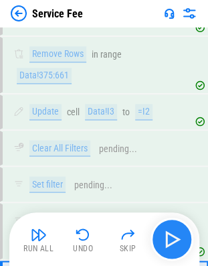
scroll to position [5290, 0]
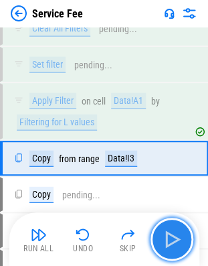
click at [170, 226] on button "button" at bounding box center [172, 239] width 43 height 43
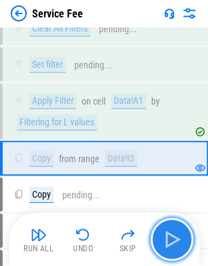
click at [170, 226] on button "button" at bounding box center [172, 239] width 43 height 43
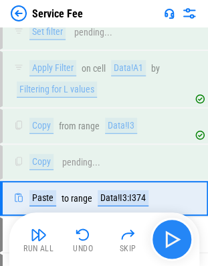
scroll to position [5361, 0]
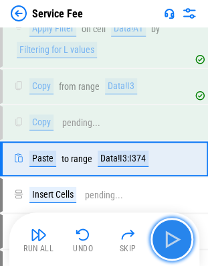
click at [170, 226] on button "button" at bounding box center [172, 239] width 43 height 43
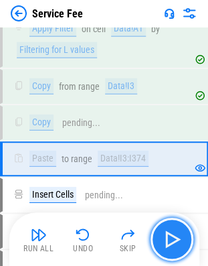
click at [170, 226] on button "button" at bounding box center [172, 239] width 43 height 43
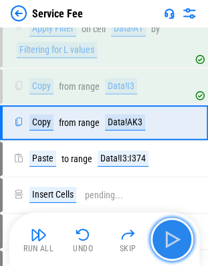
click at [170, 226] on button "button" at bounding box center [172, 239] width 43 height 43
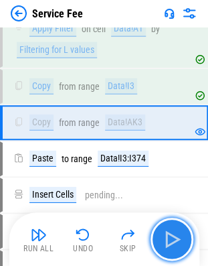
click at [170, 226] on button "button" at bounding box center [172, 239] width 43 height 43
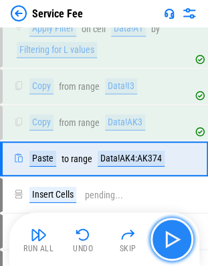
click at [170, 226] on button "button" at bounding box center [172, 239] width 43 height 43
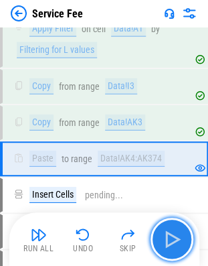
click at [170, 226] on button "button" at bounding box center [172, 239] width 43 height 43
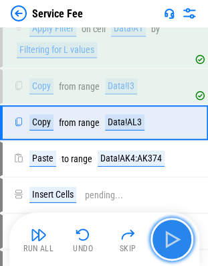
click at [170, 226] on button "button" at bounding box center [172, 239] width 43 height 43
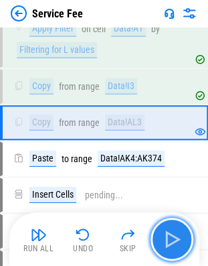
click at [170, 226] on button "button" at bounding box center [172, 239] width 43 height 43
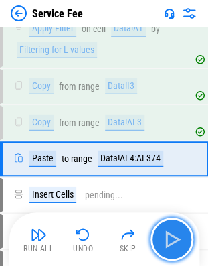
click at [170, 226] on button "button" at bounding box center [172, 239] width 43 height 43
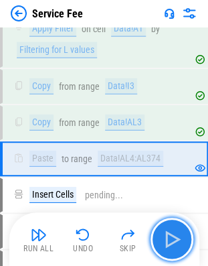
click at [170, 226] on button "button" at bounding box center [172, 239] width 43 height 43
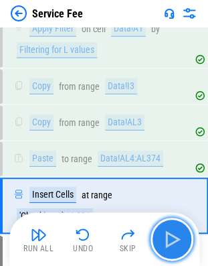
click at [170, 226] on button "button" at bounding box center [172, 239] width 43 height 43
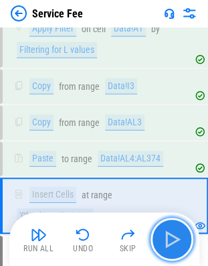
click at [170, 226] on button "button" at bounding box center [172, 239] width 43 height 43
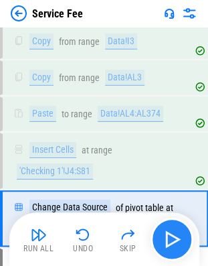
scroll to position [5465, 0]
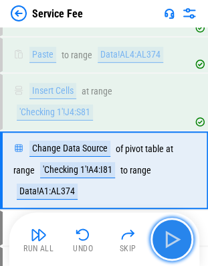
click at [170, 226] on button "button" at bounding box center [172, 239] width 43 height 43
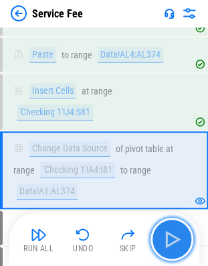
click at [174, 245] on img "button" at bounding box center [171, 238] width 21 height 21
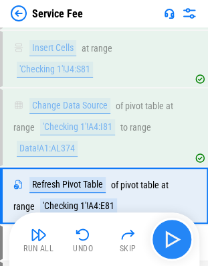
scroll to position [5543, 0]
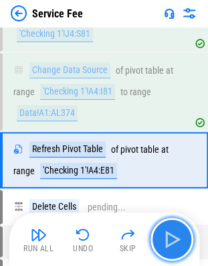
click at [174, 245] on img "button" at bounding box center [171, 238] width 21 height 21
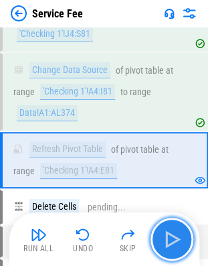
click at [174, 245] on img "button" at bounding box center [171, 238] width 21 height 21
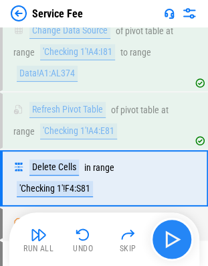
scroll to position [5600, 0]
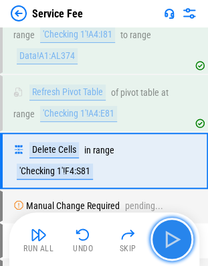
click at [174, 245] on img "button" at bounding box center [171, 238] width 21 height 21
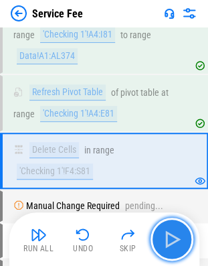
click at [174, 245] on img "button" at bounding box center [171, 238] width 21 height 21
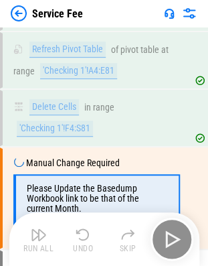
scroll to position [5680, 0]
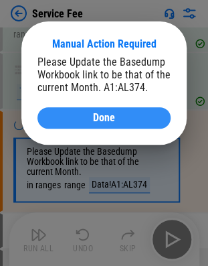
click at [118, 123] on div "Done" at bounding box center [104, 117] width 101 height 11
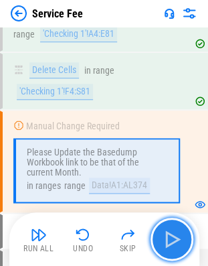
click at [167, 236] on img "button" at bounding box center [171, 238] width 21 height 21
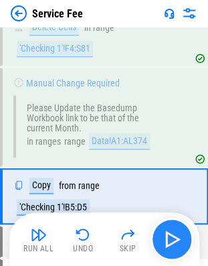
scroll to position [5758, 0]
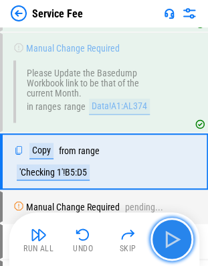
click at [167, 236] on img "button" at bounding box center [171, 238] width 21 height 21
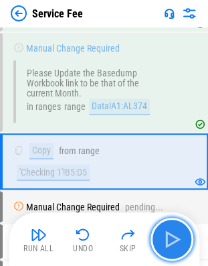
click at [167, 236] on img "button" at bounding box center [171, 238] width 21 height 21
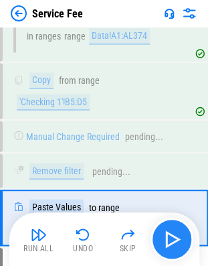
scroll to position [5884, 0]
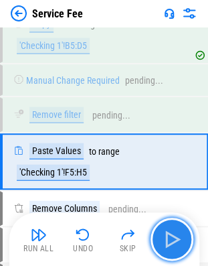
click at [167, 236] on img "button" at bounding box center [171, 238] width 21 height 21
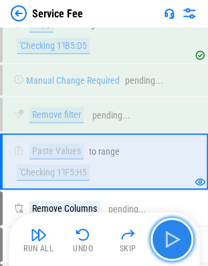
click at [167, 236] on img "button" at bounding box center [171, 238] width 21 height 21
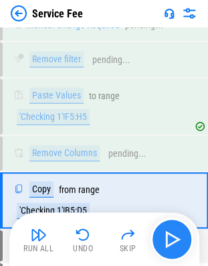
scroll to position [5977, 0]
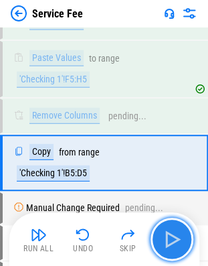
click at [167, 236] on img "button" at bounding box center [171, 238] width 21 height 21
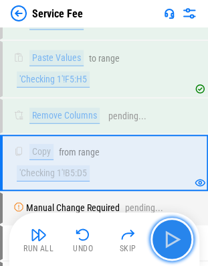
click at [167, 236] on img "button" at bounding box center [171, 238] width 21 height 21
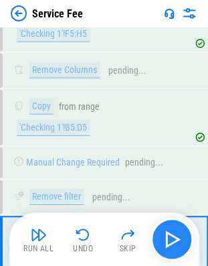
scroll to position [6103, 0]
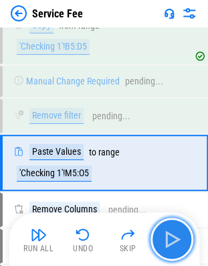
click at [167, 236] on img "button" at bounding box center [171, 238] width 21 height 21
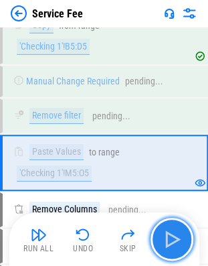
click at [167, 236] on img "button" at bounding box center [171, 238] width 21 height 21
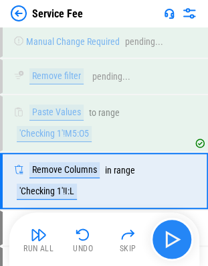
scroll to position [6160, 0]
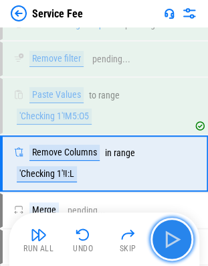
click at [167, 236] on img "button" at bounding box center [171, 238] width 21 height 21
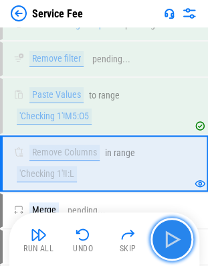
click at [167, 236] on img "button" at bounding box center [171, 238] width 21 height 21
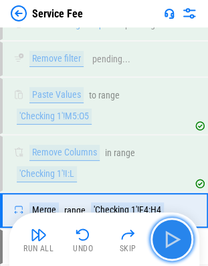
click at [167, 236] on img "button" at bounding box center [171, 238] width 21 height 21
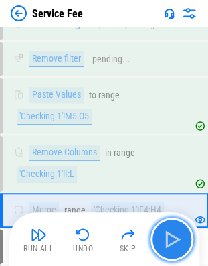
click at [167, 236] on img "button" at bounding box center [171, 238] width 21 height 21
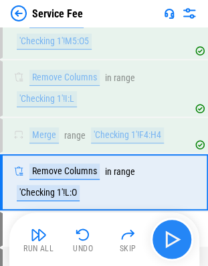
scroll to position [6253, 0]
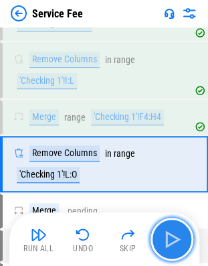
click at [167, 236] on img "button" at bounding box center [171, 238] width 21 height 21
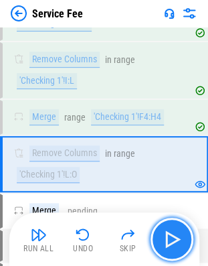
click at [167, 236] on img "button" at bounding box center [171, 238] width 21 height 21
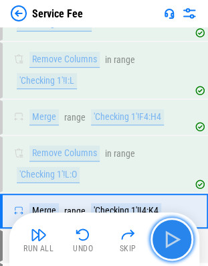
click at [166, 229] on img "button" at bounding box center [171, 238] width 21 height 21
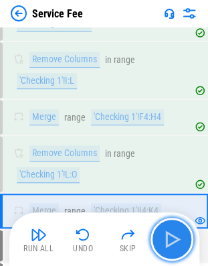
click at [167, 230] on img "button" at bounding box center [171, 238] width 21 height 21
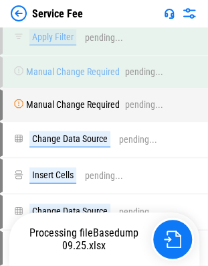
scroll to position [6570, 0]
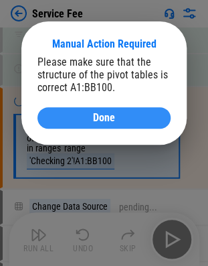
click at [90, 115] on div "Done" at bounding box center [104, 117] width 101 height 11
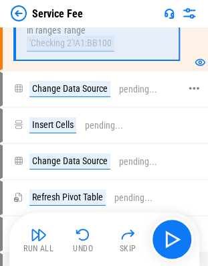
scroll to position [6689, 0]
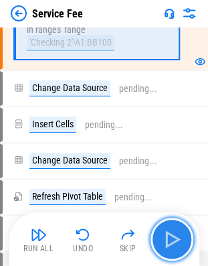
click at [167, 234] on img "button" at bounding box center [171, 238] width 21 height 21
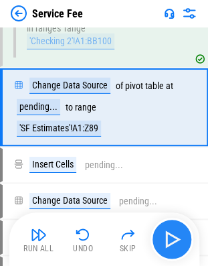
scroll to position [6687, 0]
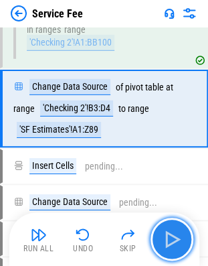
click at [167, 234] on img "button" at bounding box center [171, 238] width 21 height 21
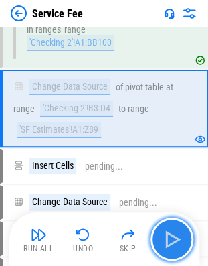
click at [167, 234] on img "button" at bounding box center [171, 238] width 21 height 21
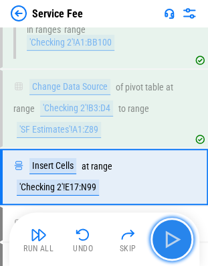
click at [167, 234] on img "button" at bounding box center [171, 238] width 21 height 21
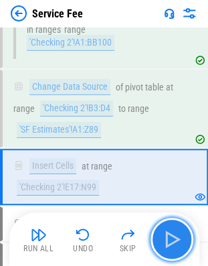
click at [167, 234] on img "button" at bounding box center [171, 238] width 21 height 21
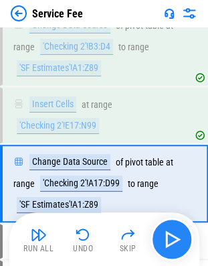
scroll to position [6766, 0]
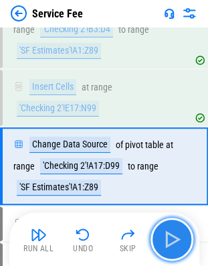
click at [167, 234] on img "button" at bounding box center [171, 238] width 21 height 21
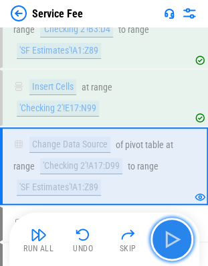
click at [167, 234] on img "button" at bounding box center [171, 238] width 21 height 21
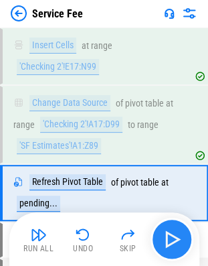
scroll to position [6834, 0]
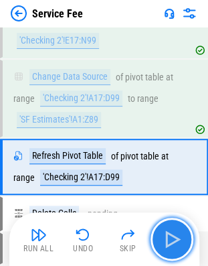
click at [167, 234] on img "button" at bounding box center [171, 238] width 21 height 21
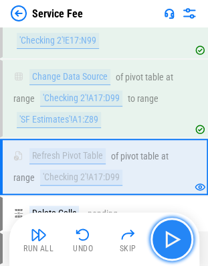
click at [167, 234] on img "button" at bounding box center [171, 238] width 21 height 21
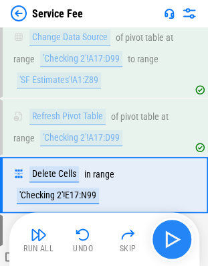
scroll to position [6891, 0]
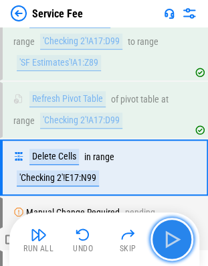
click at [167, 234] on img "button" at bounding box center [171, 238] width 21 height 21
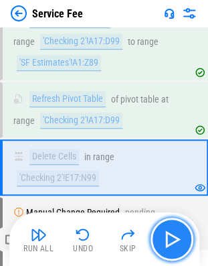
click at [167, 234] on img "button" at bounding box center [171, 238] width 21 height 21
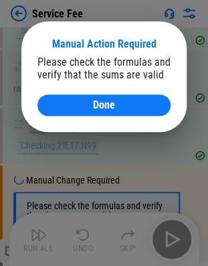
scroll to position [6958, 0]
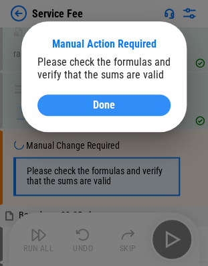
click at [134, 99] on button "Done" at bounding box center [103, 104] width 133 height 21
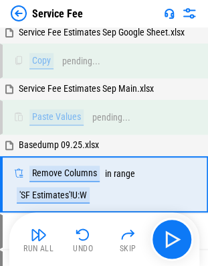
scroll to position [1426, 0]
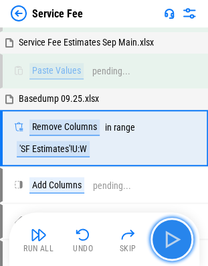
click at [162, 236] on img "button" at bounding box center [171, 238] width 21 height 21
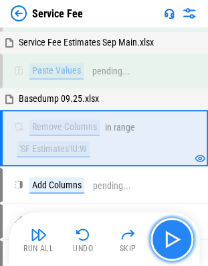
click at [153, 242] on button "button" at bounding box center [172, 239] width 43 height 43
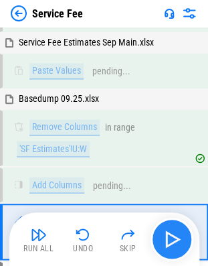
scroll to position [1518, 0]
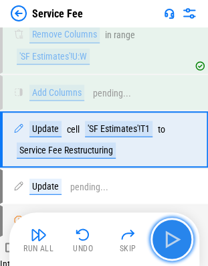
click at [173, 237] on img "button" at bounding box center [171, 238] width 21 height 21
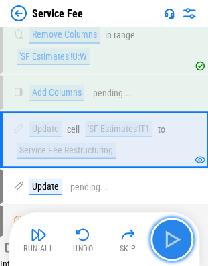
click at [173, 237] on img "button" at bounding box center [171, 238] width 21 height 21
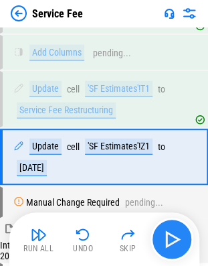
scroll to position [1576, 0]
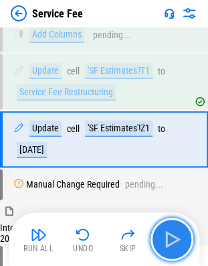
click at [173, 237] on img "button" at bounding box center [171, 238] width 21 height 21
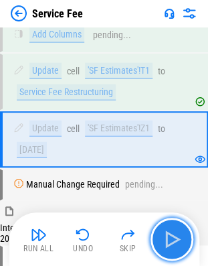
click at [173, 237] on img "button" at bounding box center [171, 238] width 21 height 21
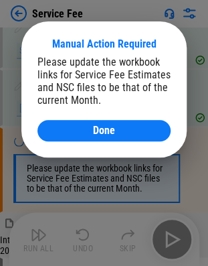
scroll to position [1647, 0]
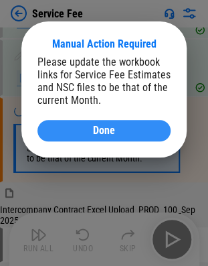
click at [83, 129] on div "Done" at bounding box center [104, 130] width 101 height 11
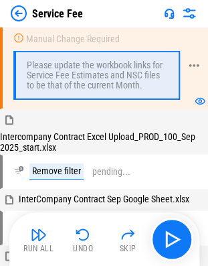
scroll to position [1734, 0]
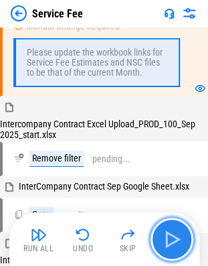
click at [171, 231] on img "button" at bounding box center [171, 238] width 21 height 21
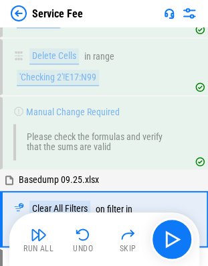
scroll to position [7021, 0]
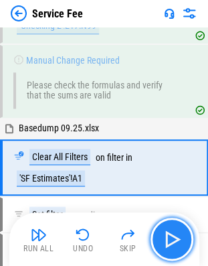
click at [182, 229] on img "button" at bounding box center [171, 238] width 21 height 21
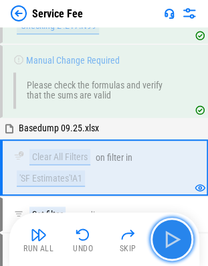
click at [182, 229] on img "button" at bounding box center [171, 238] width 21 height 21
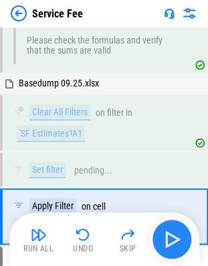
scroll to position [7125, 0]
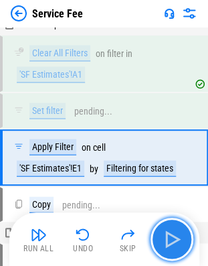
click at [182, 229] on img "button" at bounding box center [171, 238] width 21 height 21
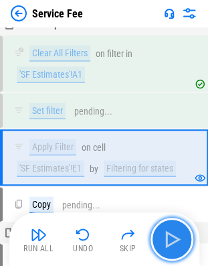
click at [182, 229] on img "button" at bounding box center [171, 238] width 21 height 21
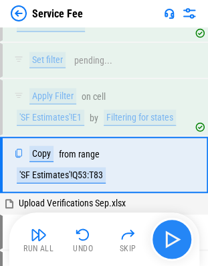
scroll to position [7193, 0]
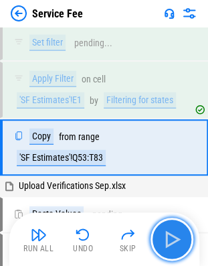
click at [182, 229] on img "button" at bounding box center [171, 238] width 21 height 21
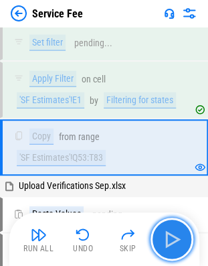
click at [184, 227] on button "button" at bounding box center [172, 239] width 43 height 43
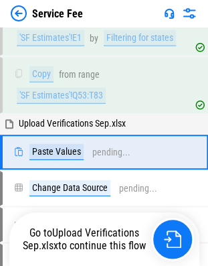
scroll to position [7259, 0]
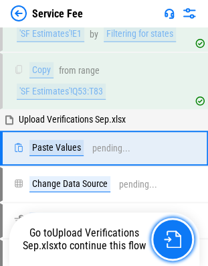
click at [184, 227] on button "button" at bounding box center [172, 239] width 43 height 43
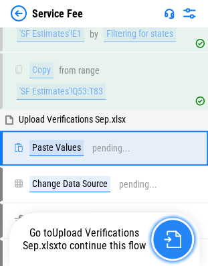
click at [184, 227] on button "button" at bounding box center [172, 239] width 43 height 43
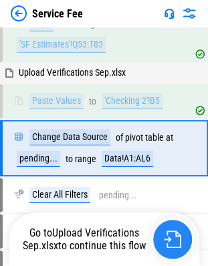
scroll to position [7306, 0]
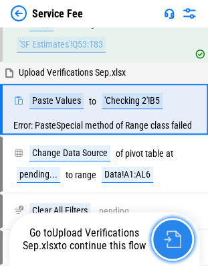
click at [167, 225] on button "button" at bounding box center [172, 239] width 43 height 43
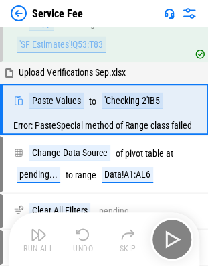
click at [167, 225] on div "Run All Undo Skip" at bounding box center [105, 239] width 177 height 43
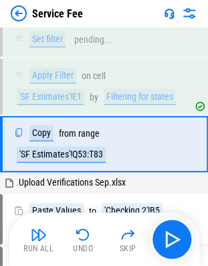
scroll to position [7193, 0]
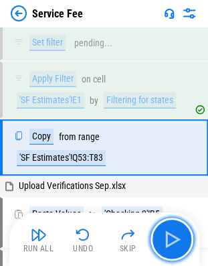
click at [167, 225] on button "button" at bounding box center [172, 239] width 43 height 43
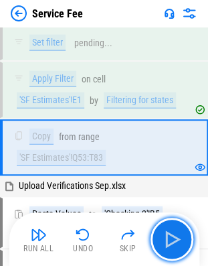
click at [167, 225] on button "button" at bounding box center [172, 239] width 43 height 43
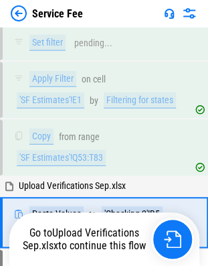
scroll to position [7267, 0]
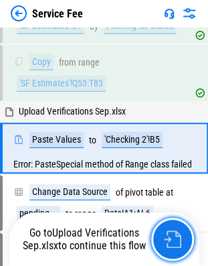
click at [167, 225] on button "button" at bounding box center [172, 239] width 43 height 43
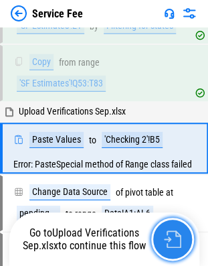
click at [167, 225] on button "button" at bounding box center [172, 239] width 43 height 43
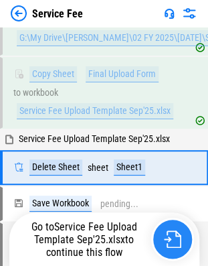
scroll to position [9267, 0]
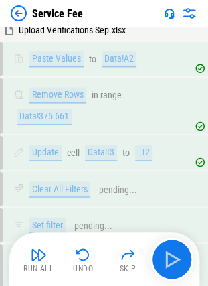
scroll to position [6988, 0]
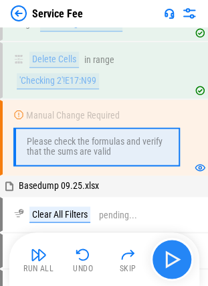
click at [182, 249] on img "button" at bounding box center [171, 258] width 21 height 21
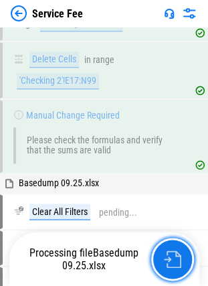
click at [182, 249] on button "button" at bounding box center [172, 259] width 43 height 43
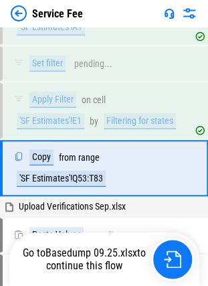
scroll to position [7204, 0]
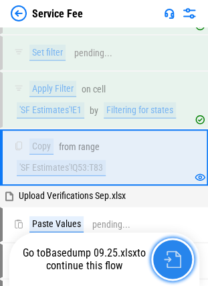
click at [184, 247] on button "button" at bounding box center [172, 259] width 43 height 43
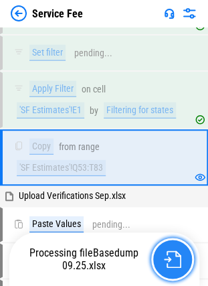
click at [184, 247] on button "button" at bounding box center [172, 259] width 43 height 43
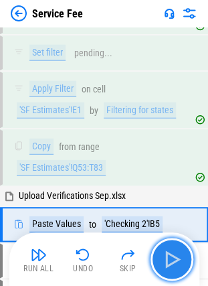
click at [184, 247] on button "button" at bounding box center [172, 259] width 43 height 43
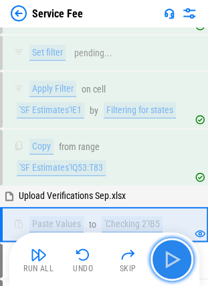
click at [184, 247] on button "button" at bounding box center [172, 259] width 43 height 43
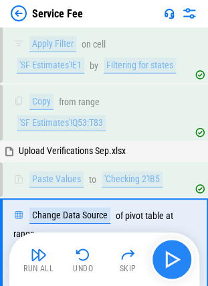
scroll to position [7317, 0]
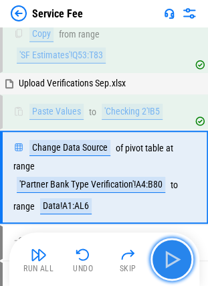
click at [184, 247] on button "button" at bounding box center [172, 259] width 43 height 43
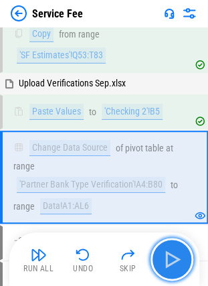
click at [184, 247] on button "button" at bounding box center [172, 259] width 43 height 43
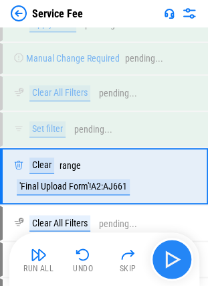
scroll to position [7623, 0]
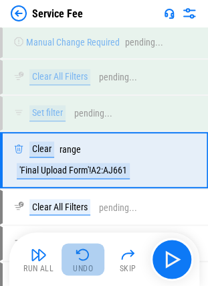
click at [94, 250] on button "Undo" at bounding box center [83, 259] width 43 height 32
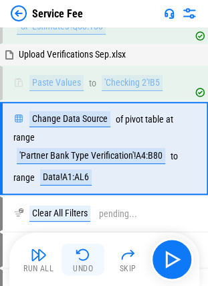
scroll to position [7335, 0]
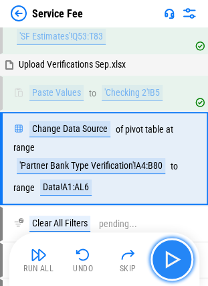
click at [176, 261] on img "button" at bounding box center [171, 258] width 21 height 21
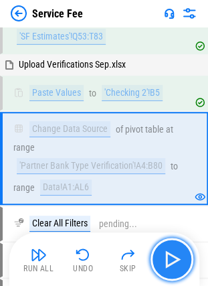
click at [176, 261] on img "button" at bounding box center [171, 258] width 21 height 21
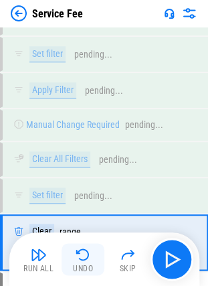
scroll to position [7623, 0]
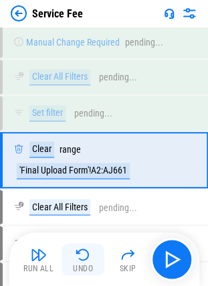
click at [84, 256] on img "button" at bounding box center [83, 254] width 16 height 16
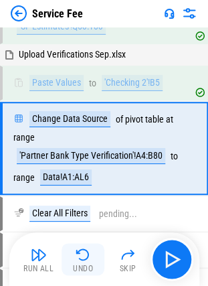
scroll to position [7335, 0]
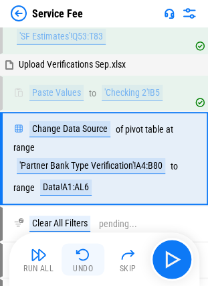
click at [84, 256] on img "button" at bounding box center [83, 254] width 16 height 16
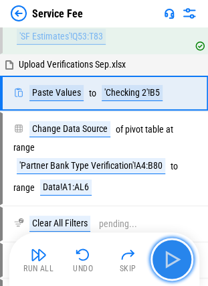
click at [161, 265] on button "button" at bounding box center [172, 259] width 43 height 43
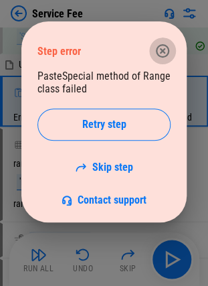
click at [166, 52] on icon "button" at bounding box center [163, 51] width 16 height 16
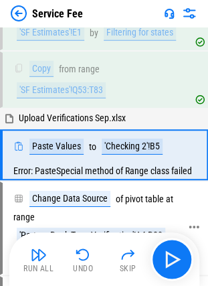
scroll to position [7280, 0]
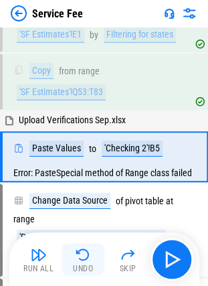
click at [80, 253] on img "button" at bounding box center [83, 254] width 16 height 16
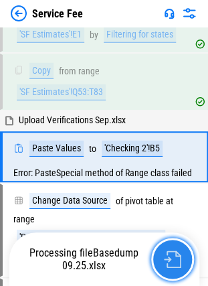
click at [159, 257] on button "button" at bounding box center [172, 259] width 43 height 43
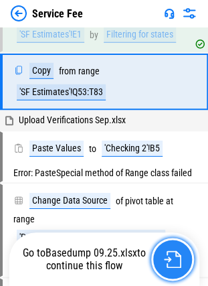
click at [167, 245] on button "button" at bounding box center [172, 259] width 43 height 43
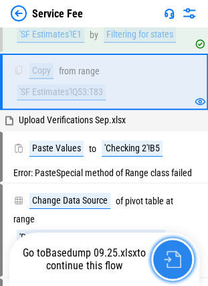
click at [179, 252] on img "button" at bounding box center [172, 258] width 17 height 17
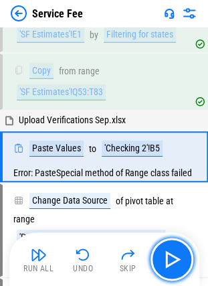
click at [179, 252] on img "button" at bounding box center [171, 258] width 21 height 21
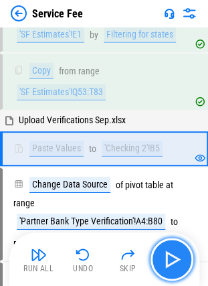
click at [179, 252] on img "button" at bounding box center [171, 258] width 21 height 21
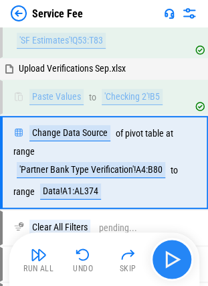
scroll to position [7335, 0]
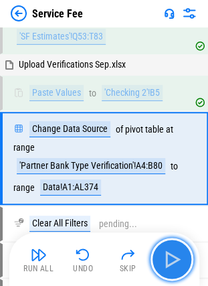
click at [179, 252] on img "button" at bounding box center [171, 258] width 21 height 21
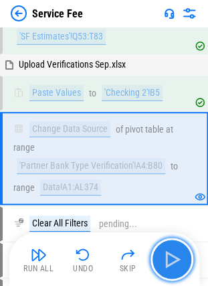
click at [179, 252] on img "button" at bounding box center [171, 258] width 21 height 21
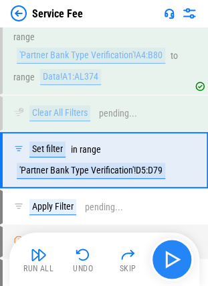
scroll to position [7447, 0]
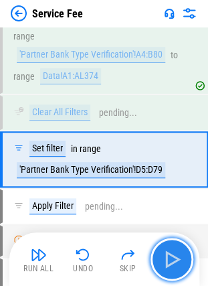
click at [179, 252] on img "button" at bounding box center [171, 258] width 21 height 21
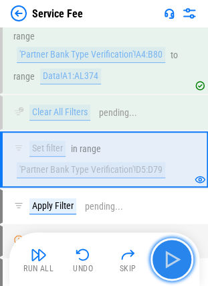
click at [179, 252] on img "button" at bounding box center [171, 258] width 21 height 21
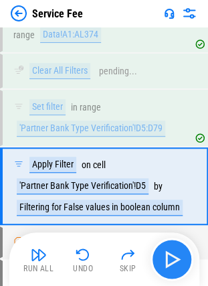
scroll to position [7514, 0]
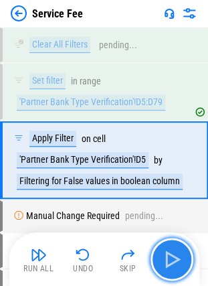
click at [179, 252] on img "button" at bounding box center [171, 258] width 21 height 21
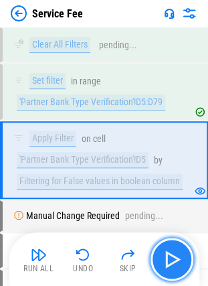
click at [171, 262] on img "button" at bounding box center [171, 258] width 21 height 21
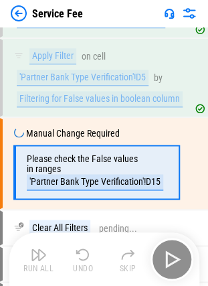
scroll to position [7599, 0]
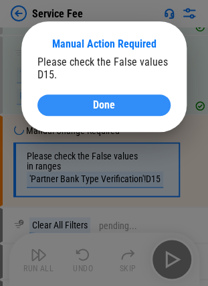
click at [64, 114] on button "Done" at bounding box center [103, 104] width 133 height 21
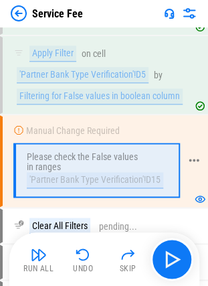
click at [189, 154] on icon at bounding box center [194, 160] width 12 height 12
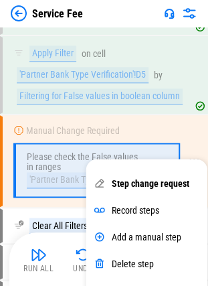
click at [204, 138] on div at bounding box center [199, 160] width 13 height 89
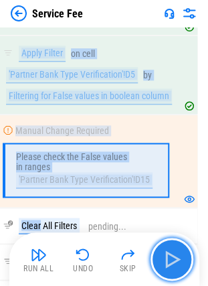
click at [177, 257] on img "button" at bounding box center [171, 258] width 21 height 21
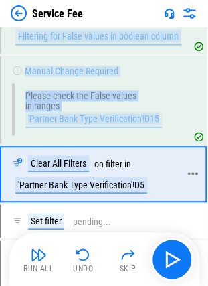
scroll to position [7672, 0]
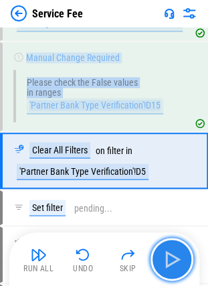
click at [170, 250] on img "button" at bounding box center [171, 258] width 21 height 21
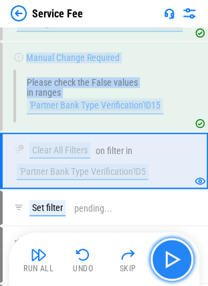
click at [170, 250] on img "button" at bounding box center [171, 258] width 21 height 21
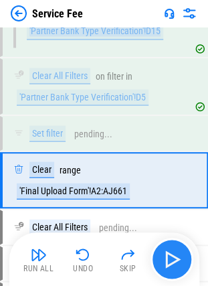
scroll to position [7765, 0]
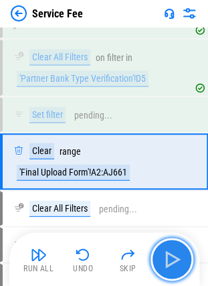
click at [170, 250] on img "button" at bounding box center [171, 258] width 21 height 21
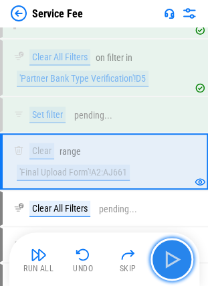
click at [171, 262] on img "button" at bounding box center [171, 258] width 21 height 21
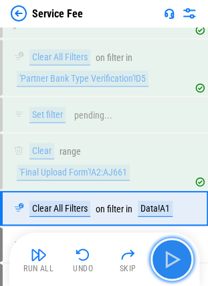
click at [171, 262] on img "button" at bounding box center [171, 258] width 21 height 21
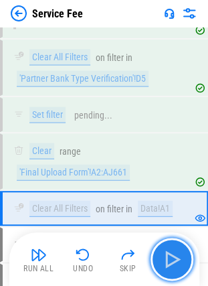
click at [171, 262] on img "button" at bounding box center [171, 258] width 21 height 21
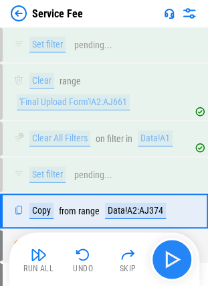
scroll to position [7884, 0]
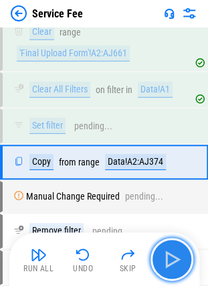
click at [171, 262] on img "button" at bounding box center [171, 258] width 21 height 21
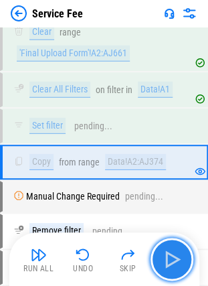
click at [171, 262] on img "button" at bounding box center [171, 258] width 21 height 21
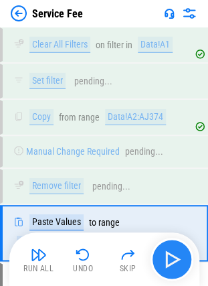
scroll to position [7999, 0]
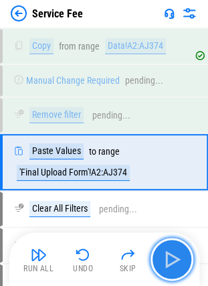
click at [171, 262] on img "button" at bounding box center [171, 258] width 21 height 21
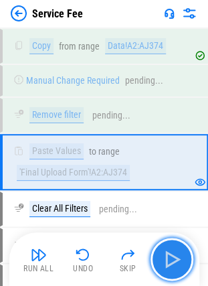
click at [171, 262] on img "button" at bounding box center [171, 258] width 21 height 21
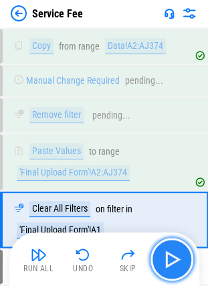
click at [171, 262] on img "button" at bounding box center [171, 258] width 21 height 21
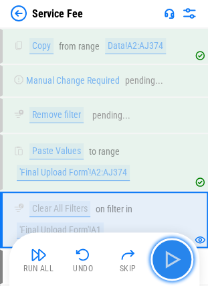
click at [171, 262] on img "button" at bounding box center [171, 258] width 21 height 21
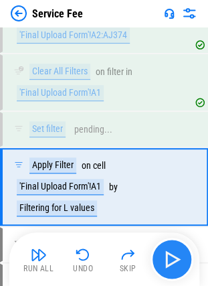
scroll to position [8160, 0]
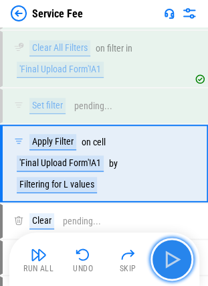
click at [171, 262] on img "button" at bounding box center [171, 258] width 21 height 21
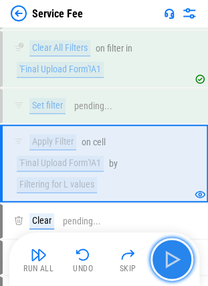
click at [171, 262] on img "button" at bounding box center [171, 258] width 21 height 21
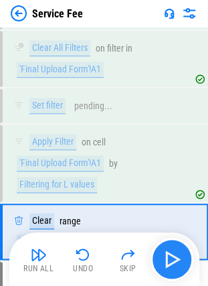
scroll to position [8228, 0]
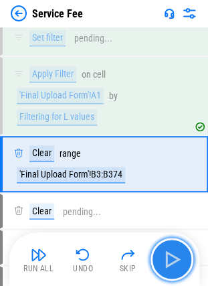
click at [171, 262] on img "button" at bounding box center [171, 258] width 21 height 21
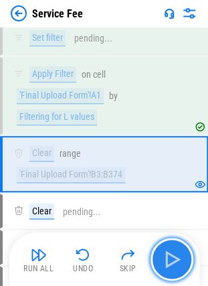
click at [171, 262] on img "button" at bounding box center [171, 258] width 21 height 21
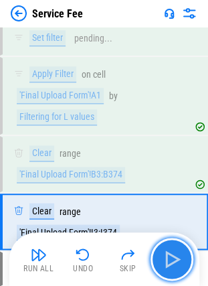
click at [171, 262] on img "button" at bounding box center [171, 258] width 21 height 21
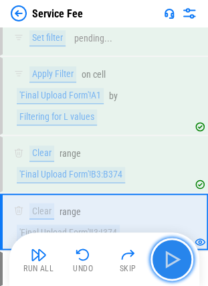
click at [171, 262] on img "button" at bounding box center [171, 258] width 21 height 21
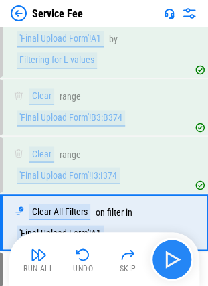
scroll to position [8342, 0]
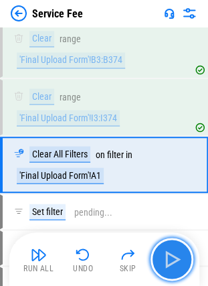
click at [171, 262] on img "button" at bounding box center [171, 258] width 21 height 21
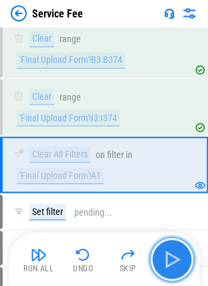
click at [171, 262] on img "button" at bounding box center [171, 258] width 21 height 21
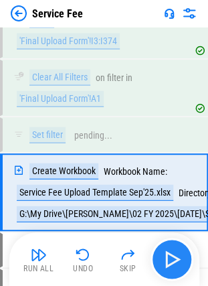
scroll to position [8443, 0]
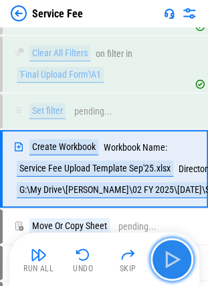
click at [171, 262] on img "button" at bounding box center [171, 258] width 21 height 21
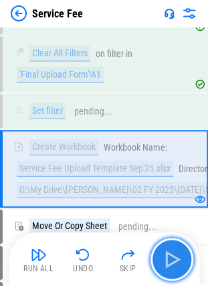
click at [171, 262] on img "button" at bounding box center [171, 258] width 21 height 21
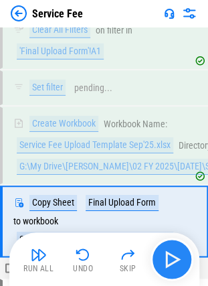
scroll to position [9241, 0]
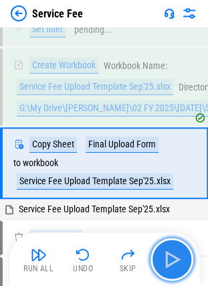
click at [171, 262] on img "button" at bounding box center [171, 258] width 21 height 21
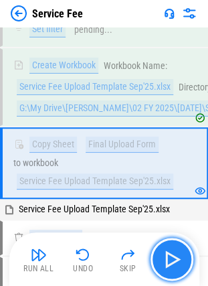
click at [171, 262] on img "button" at bounding box center [171, 258] width 21 height 21
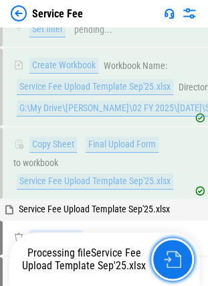
click at [171, 262] on img "button" at bounding box center [172, 258] width 17 height 17
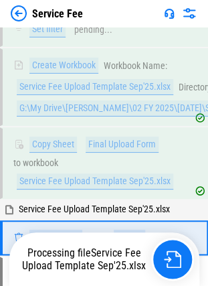
scroll to position [9314, 0]
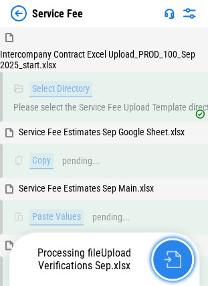
click at [171, 262] on img "button" at bounding box center [172, 258] width 17 height 17
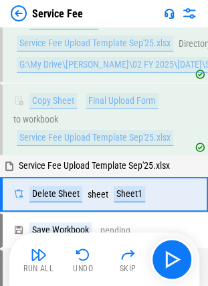
scroll to position [9257, 0]
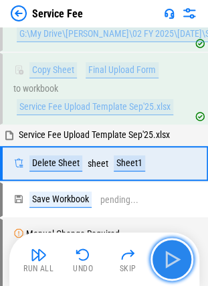
click at [171, 262] on img "button" at bounding box center [171, 258] width 21 height 21
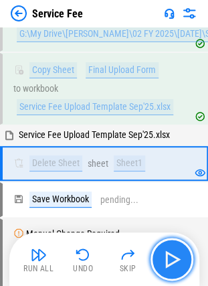
click at [171, 262] on img "button" at bounding box center [171, 258] width 21 height 21
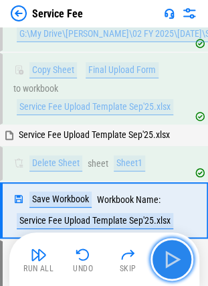
click at [171, 262] on img "button" at bounding box center [171, 258] width 21 height 21
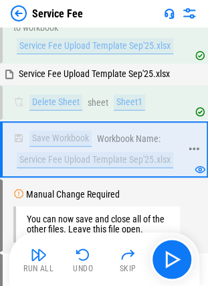
scroll to position [9321, 0]
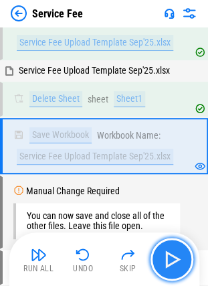
click at [181, 261] on img "button" at bounding box center [171, 258] width 21 height 21
